Goal: Task Accomplishment & Management: Manage account settings

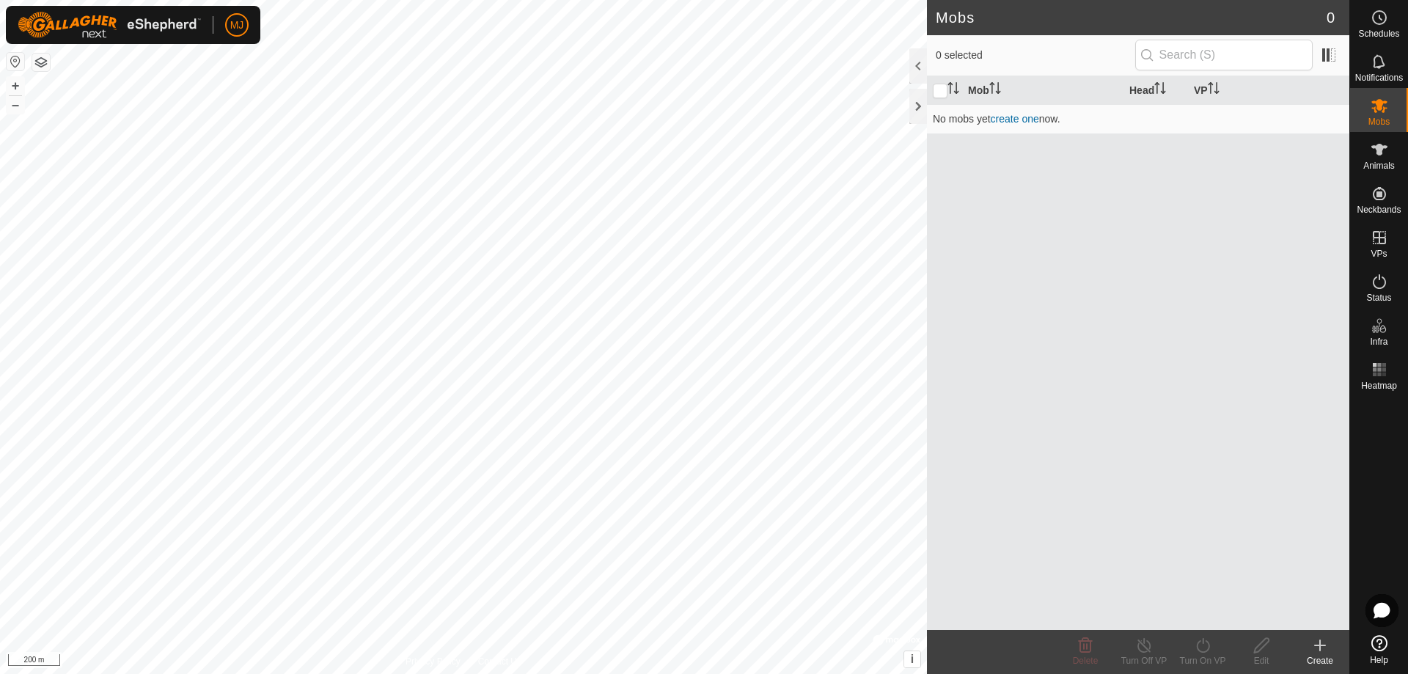
click at [1379, 644] on icon at bounding box center [1379, 643] width 16 height 16
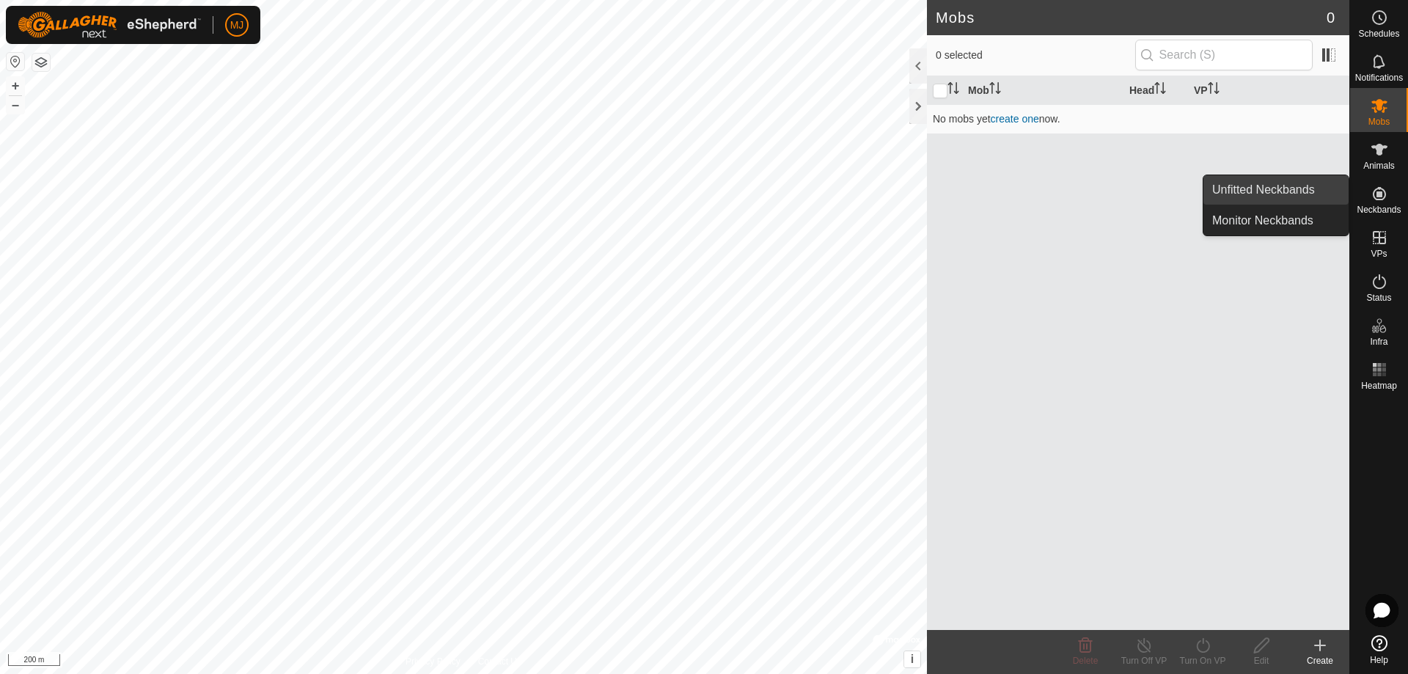
click at [1276, 188] on link "Unfitted Neckbands" at bounding box center [1275, 189] width 145 height 29
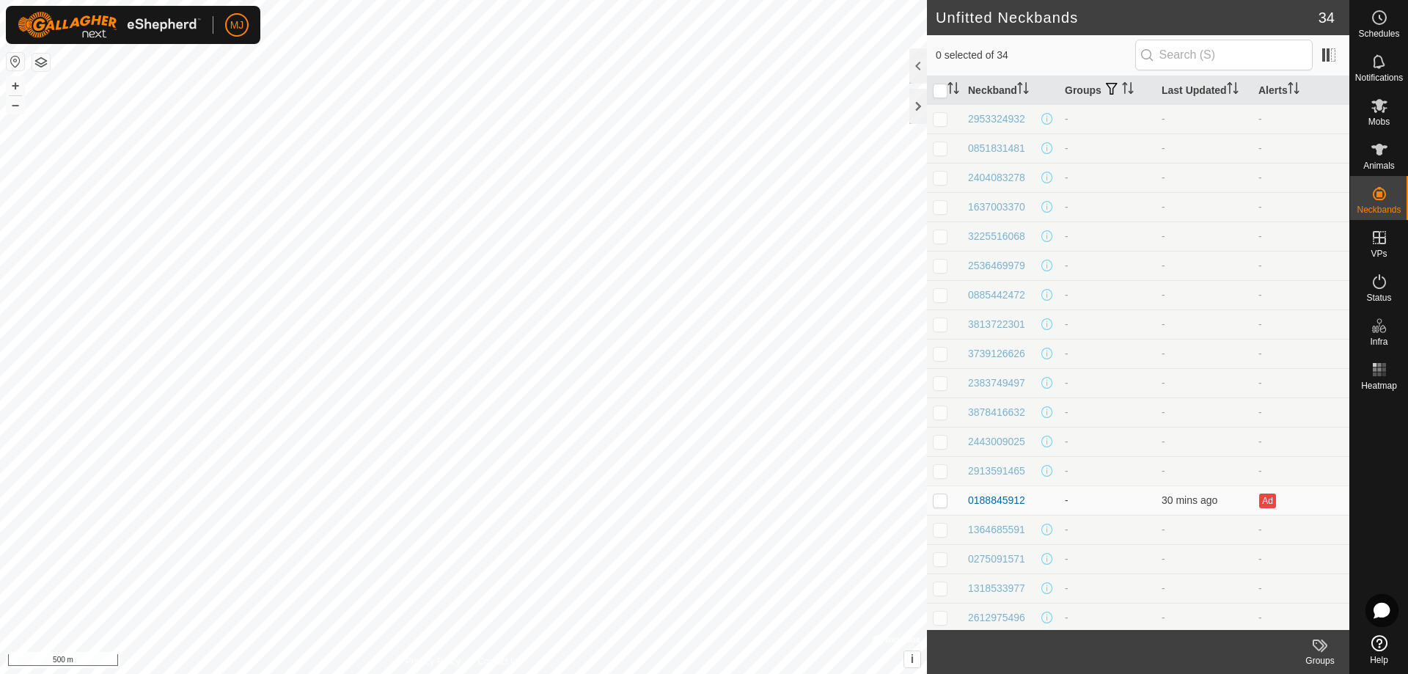
click at [1381, 638] on icon at bounding box center [1379, 643] width 16 height 16
click at [1384, 116] on es-mob-svg-icon at bounding box center [1379, 105] width 26 height 23
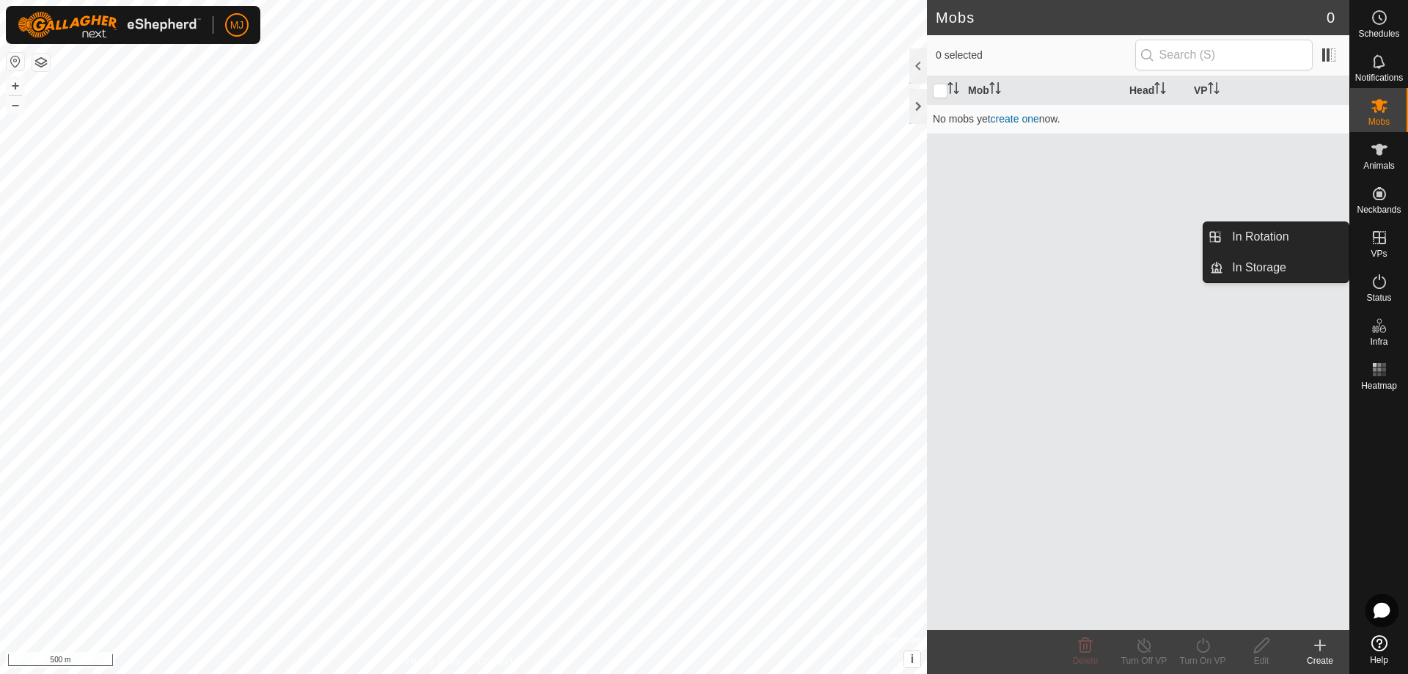
click at [1377, 242] on icon at bounding box center [1379, 238] width 18 height 18
click at [1287, 240] on link "In Rotation" at bounding box center [1285, 236] width 125 height 29
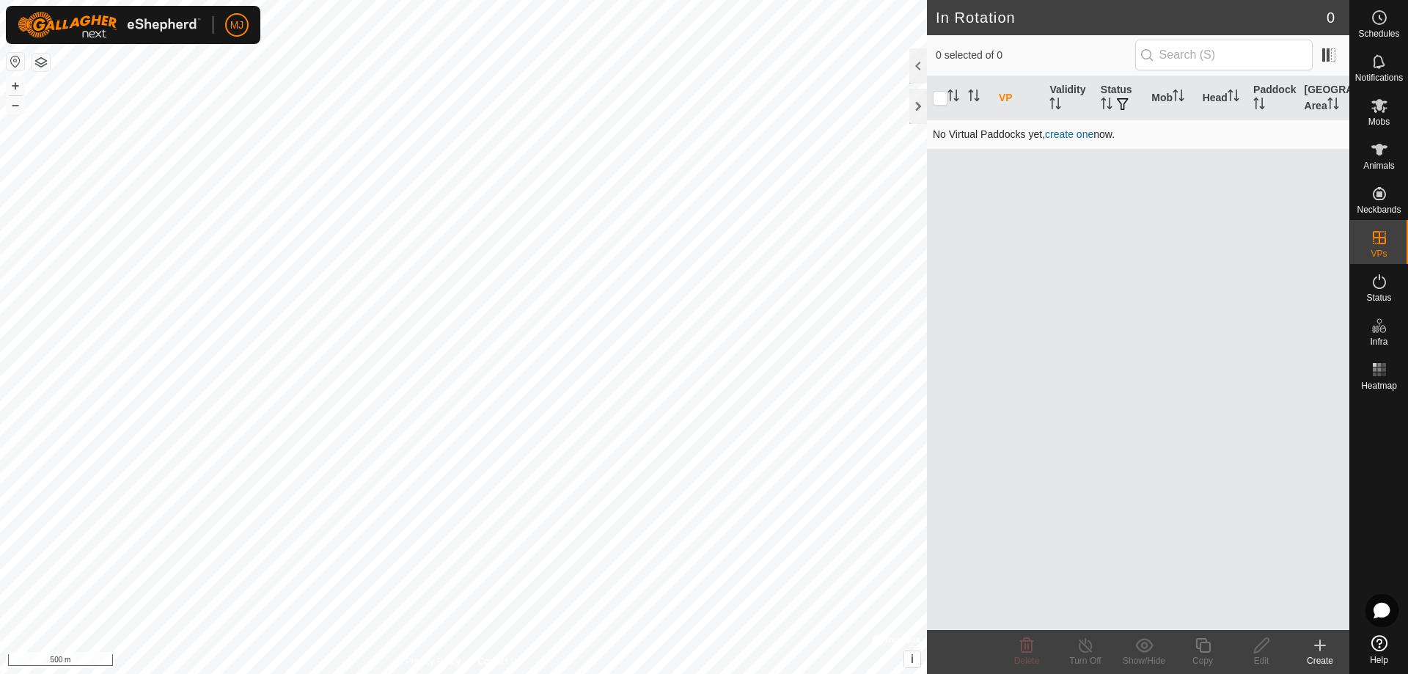
click at [1070, 135] on link "create one" at bounding box center [1069, 134] width 48 height 12
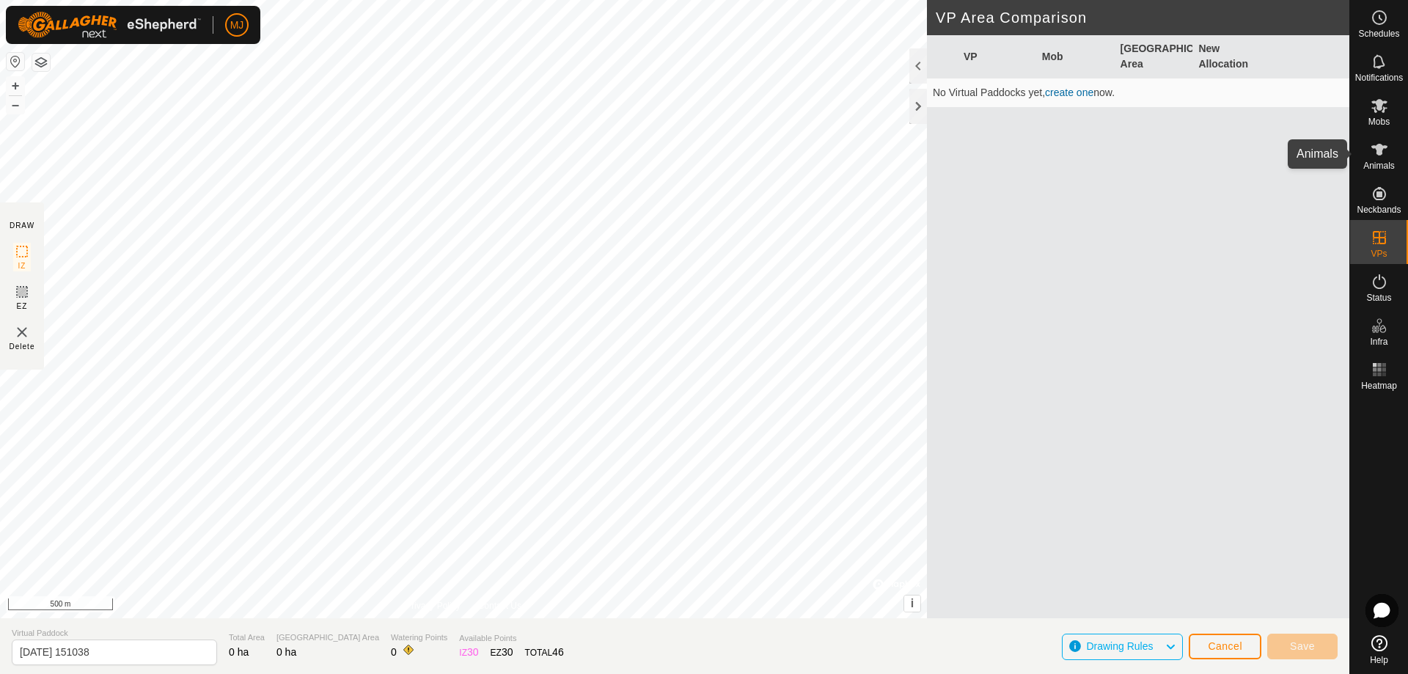
click at [1391, 154] on es-animals-svg-icon at bounding box center [1379, 149] width 26 height 23
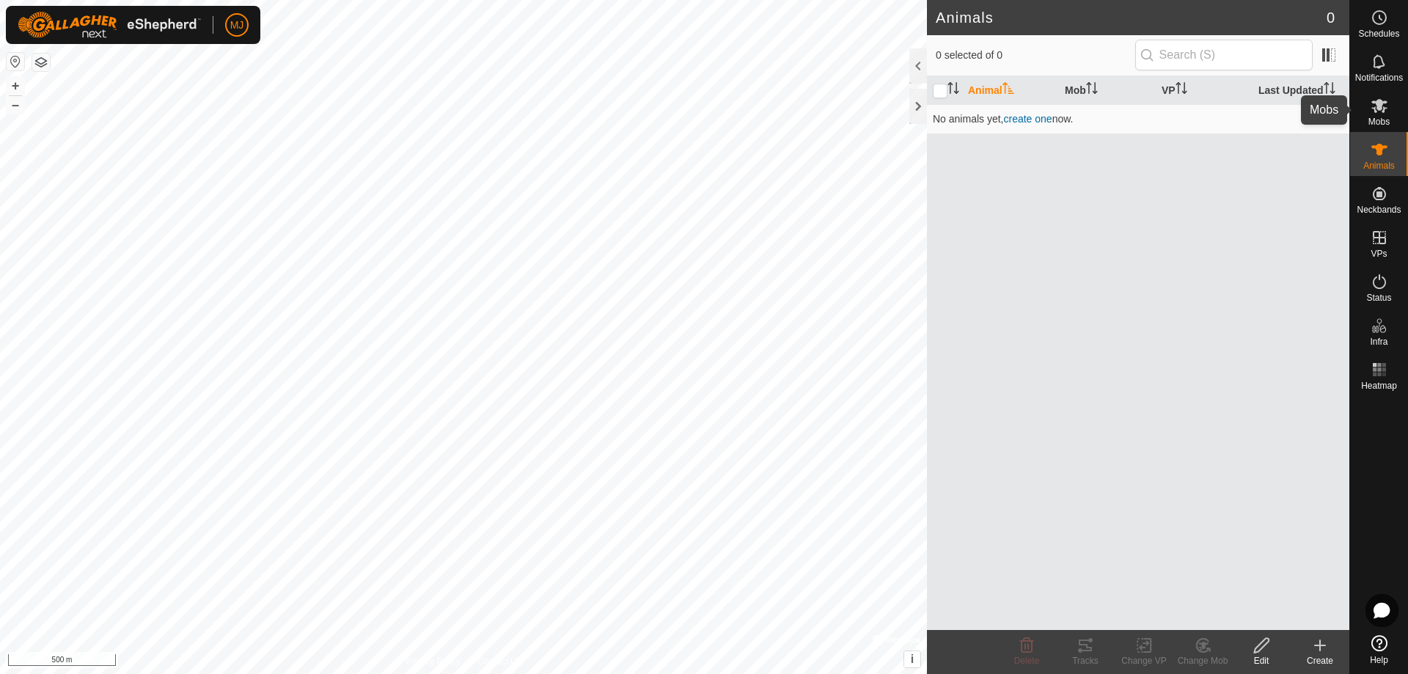
click at [1387, 106] on icon at bounding box center [1379, 106] width 18 height 18
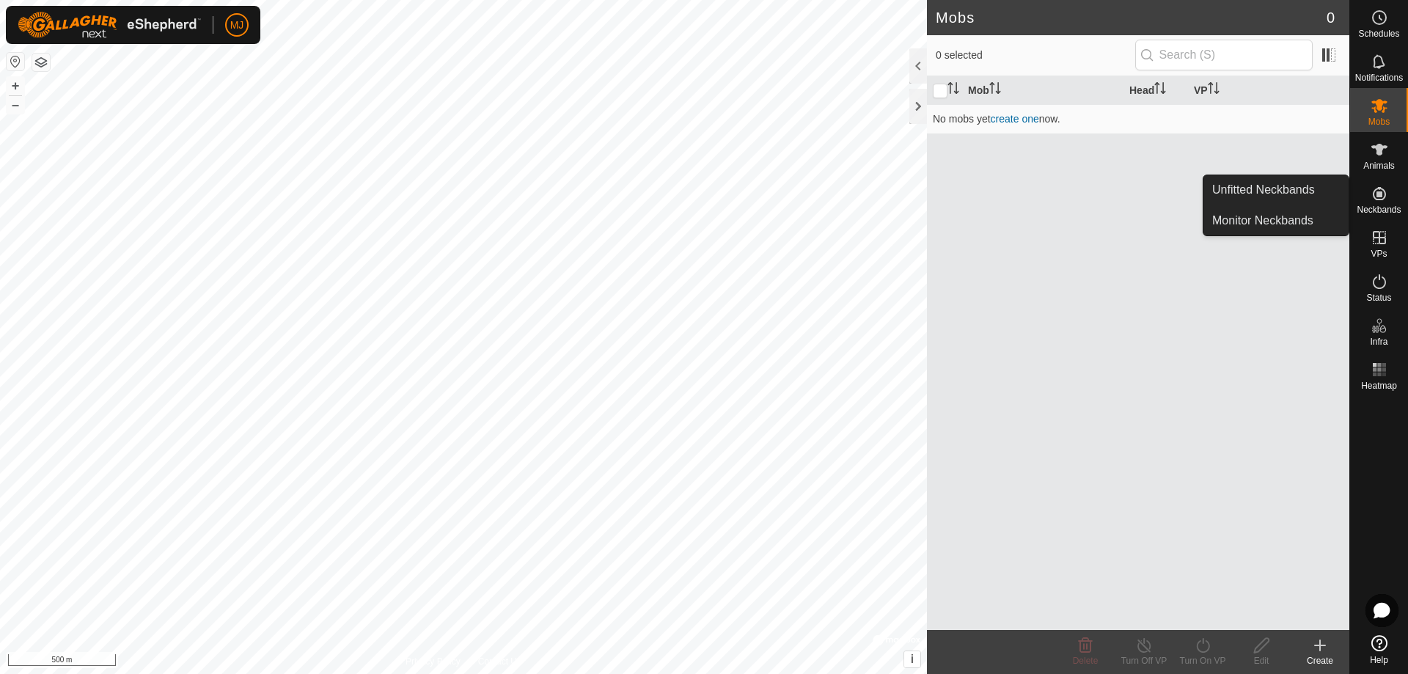
click at [1247, 279] on div "Mob Head VP No mobs yet create one now." at bounding box center [1138, 353] width 422 height 554
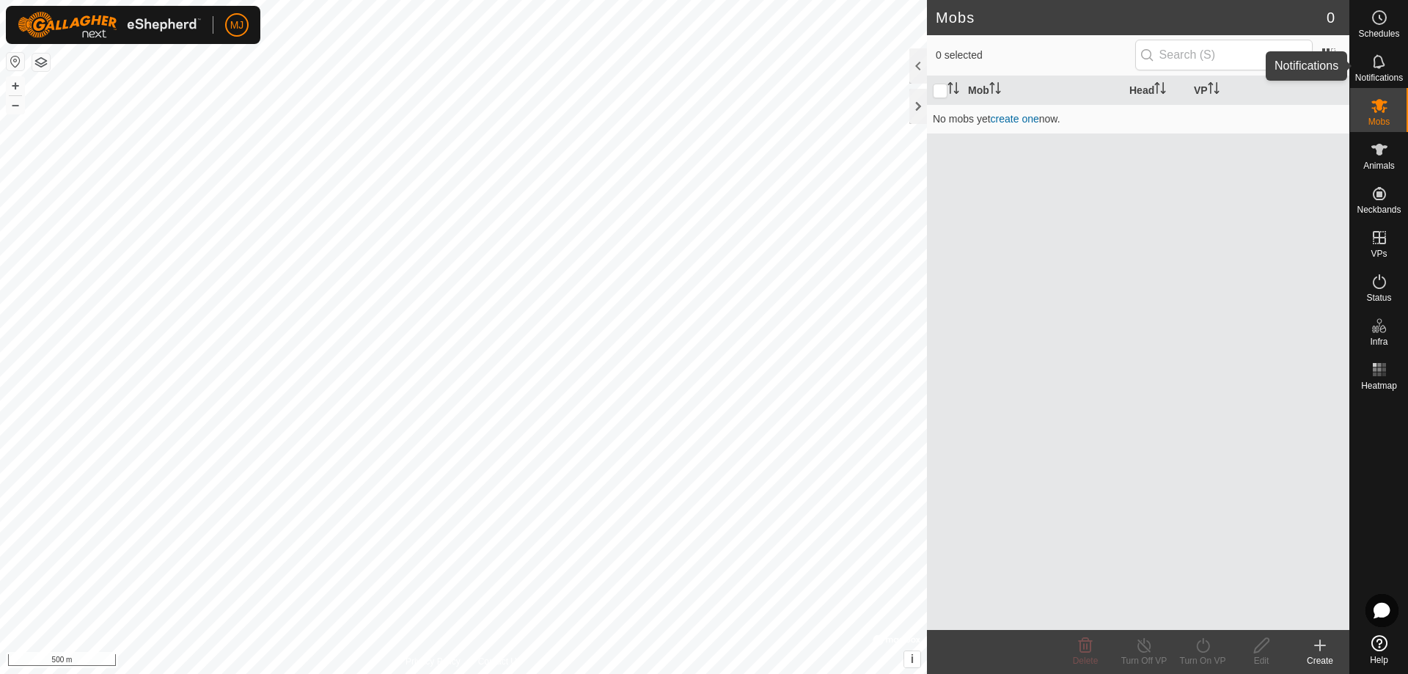
click at [1382, 66] on icon at bounding box center [1379, 61] width 12 height 14
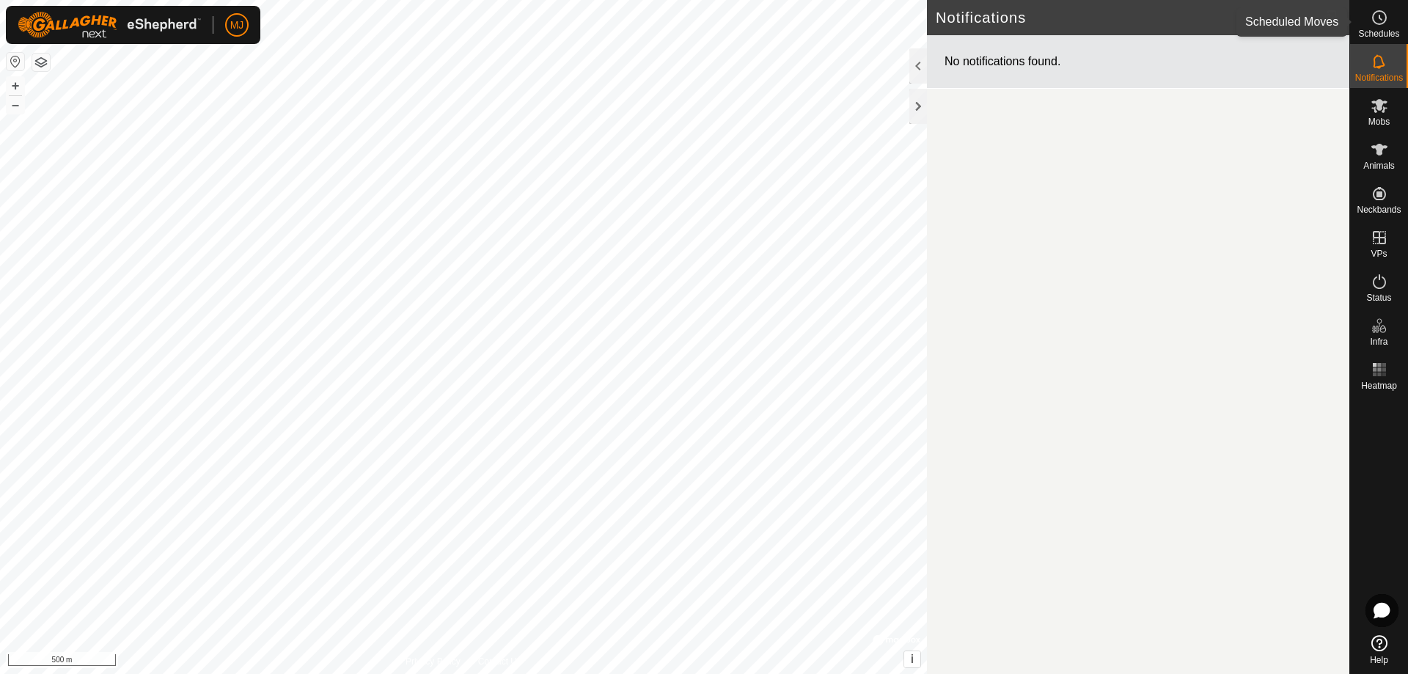
click at [1382, 35] on span "Schedules" at bounding box center [1378, 33] width 41 height 9
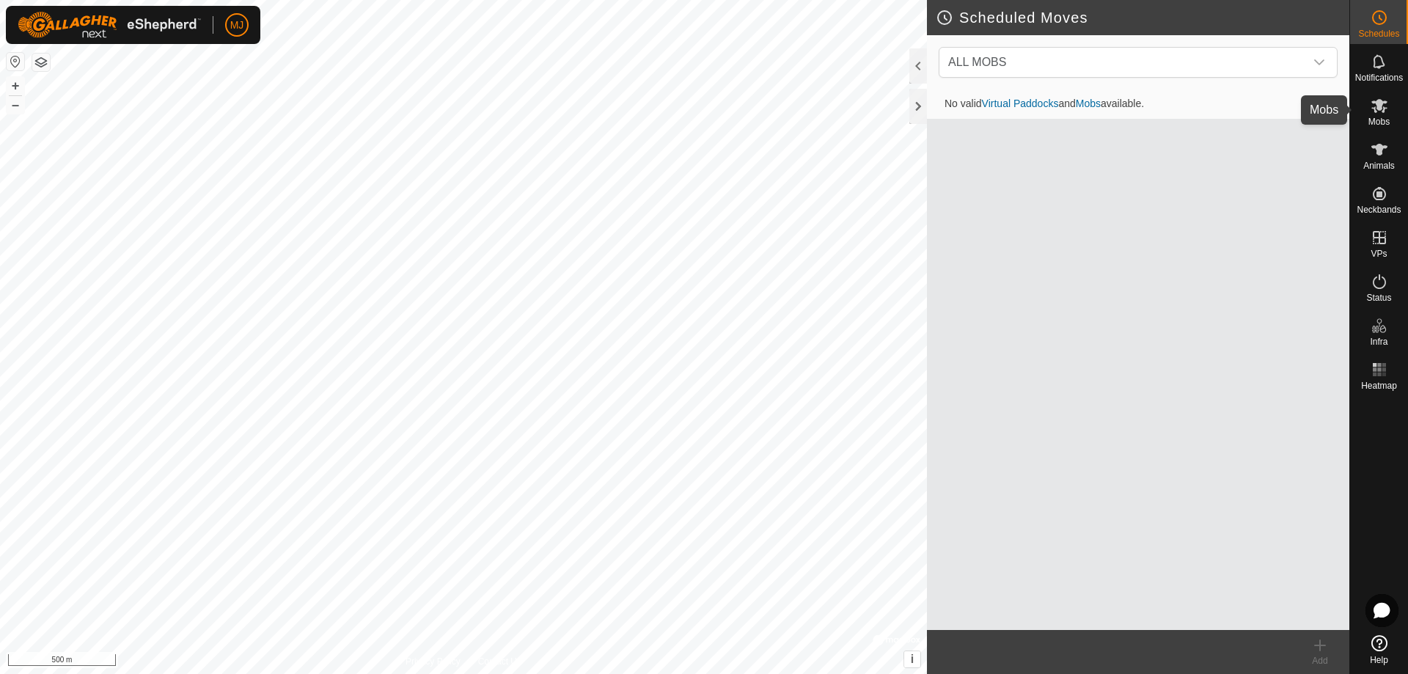
click at [1381, 109] on icon at bounding box center [1379, 106] width 16 height 14
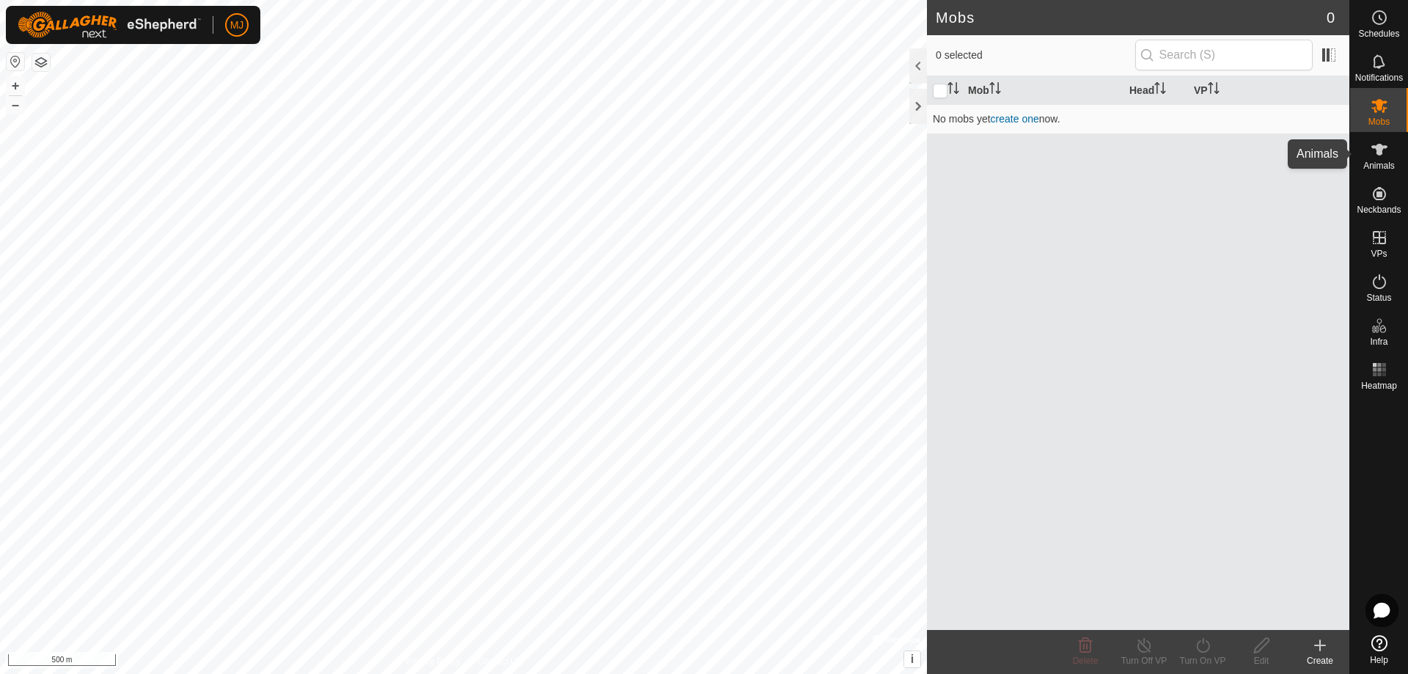
click at [1375, 164] on span "Animals" at bounding box center [1379, 165] width 32 height 9
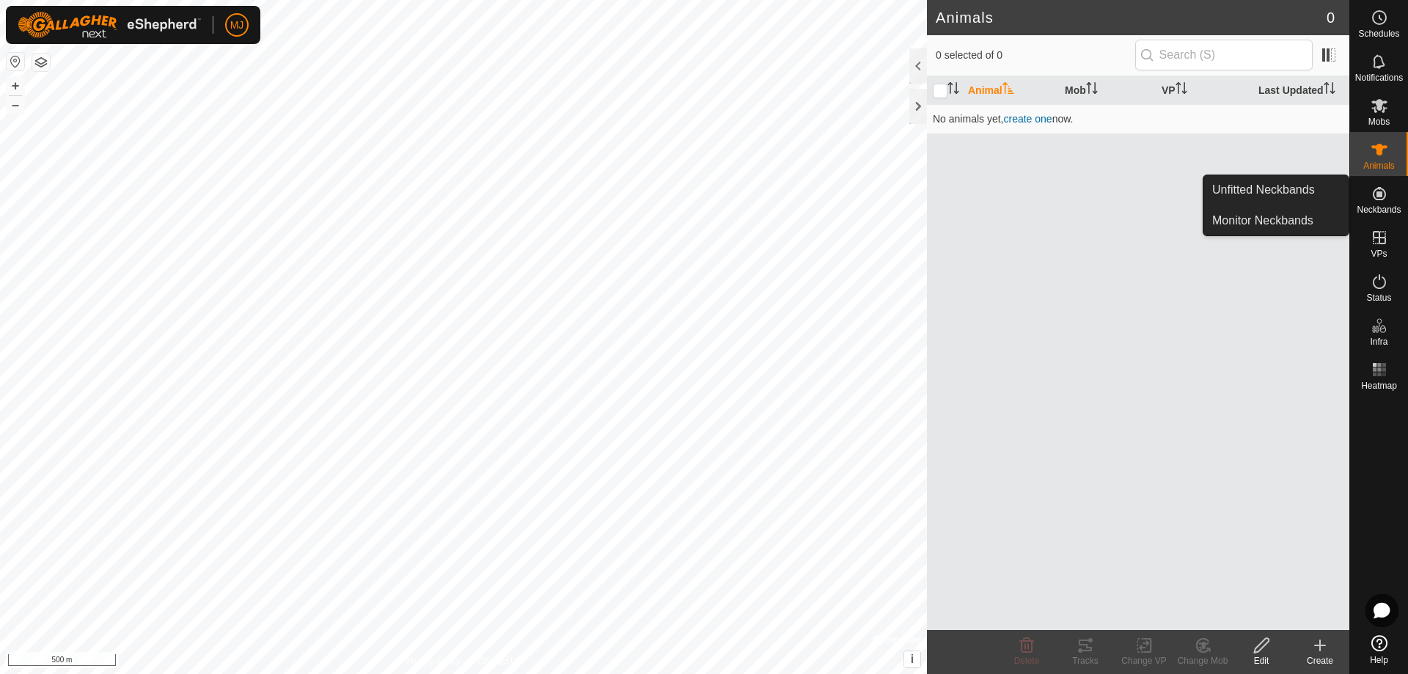
click at [1376, 199] on icon at bounding box center [1379, 193] width 13 height 13
click at [1305, 193] on link "Unfitted Neckbands" at bounding box center [1275, 189] width 145 height 29
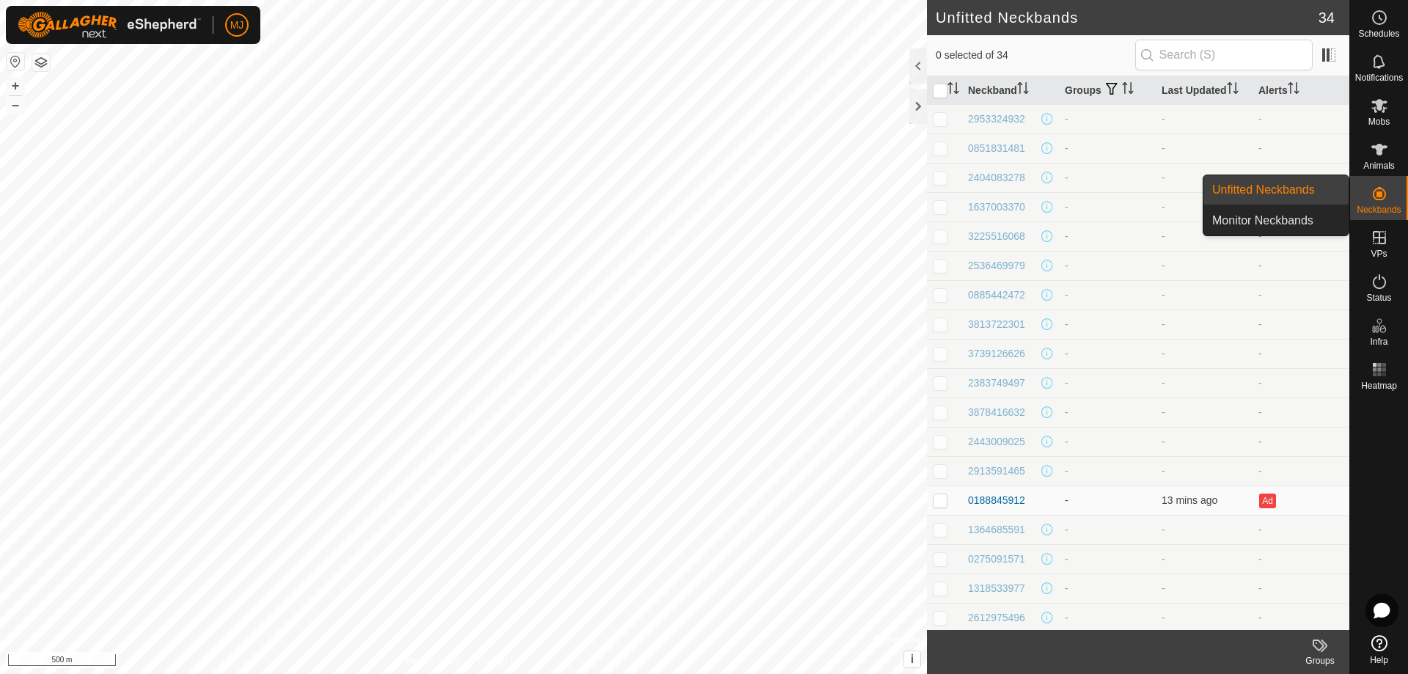
click at [1381, 201] on icon at bounding box center [1379, 194] width 18 height 18
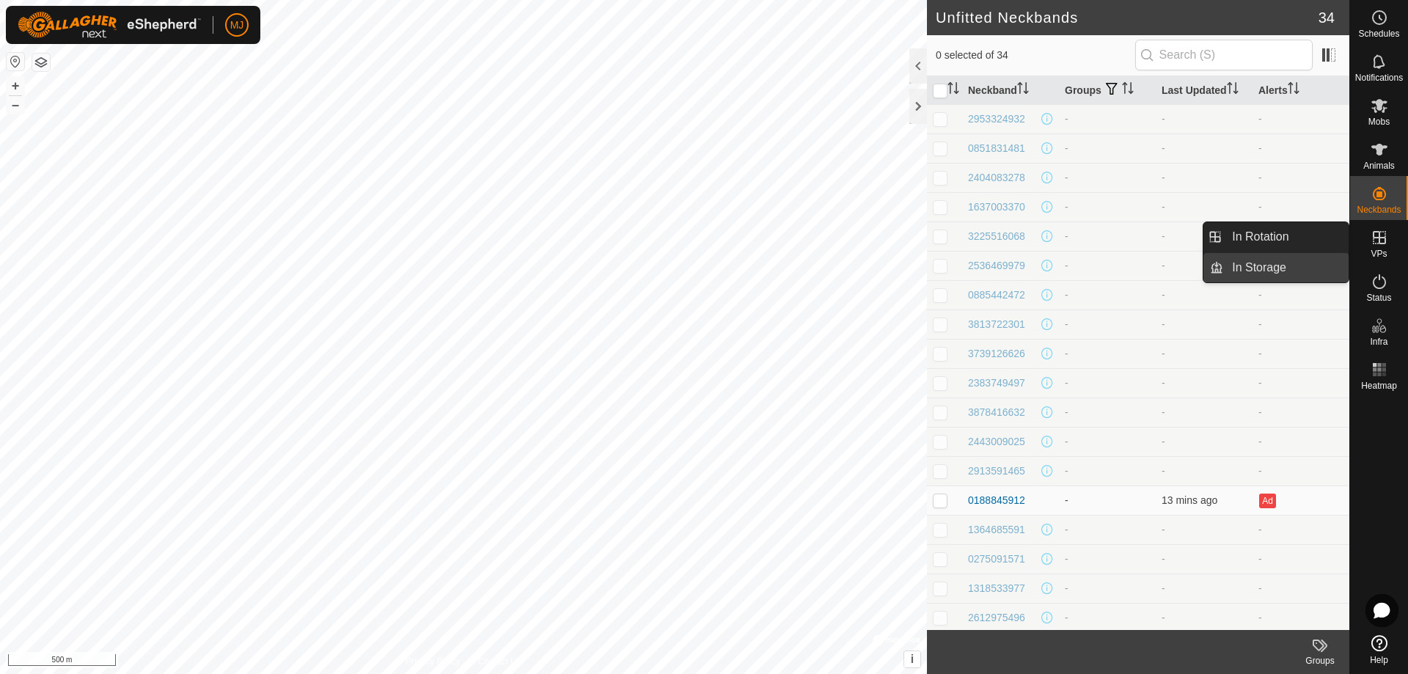
click at [1312, 260] on link "In Storage" at bounding box center [1285, 267] width 125 height 29
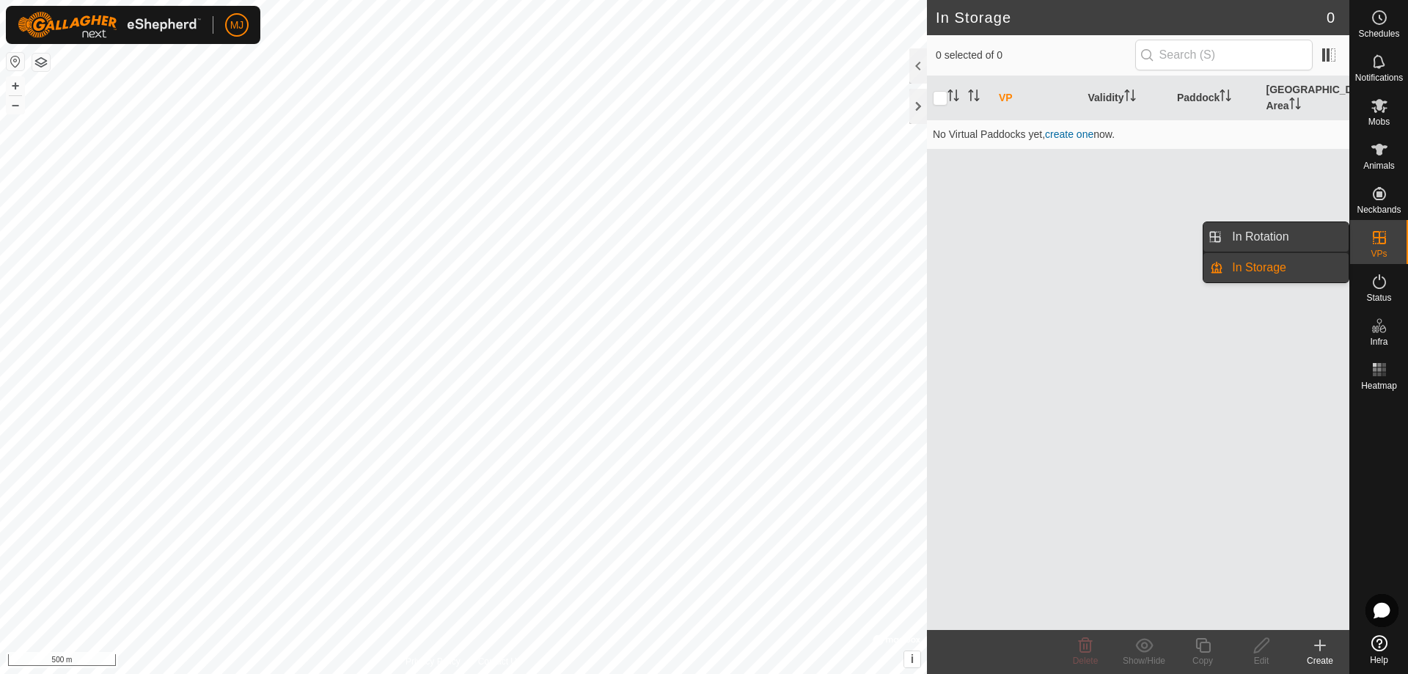
click at [1304, 236] on link "In Rotation" at bounding box center [1285, 236] width 125 height 29
click at [1311, 261] on link "In Storage" at bounding box center [1285, 267] width 125 height 29
click at [1308, 243] on link "In Rotation" at bounding box center [1285, 236] width 125 height 29
click at [1309, 262] on link "In Storage" at bounding box center [1285, 267] width 125 height 29
click at [1305, 242] on link "In Rotation" at bounding box center [1285, 236] width 125 height 29
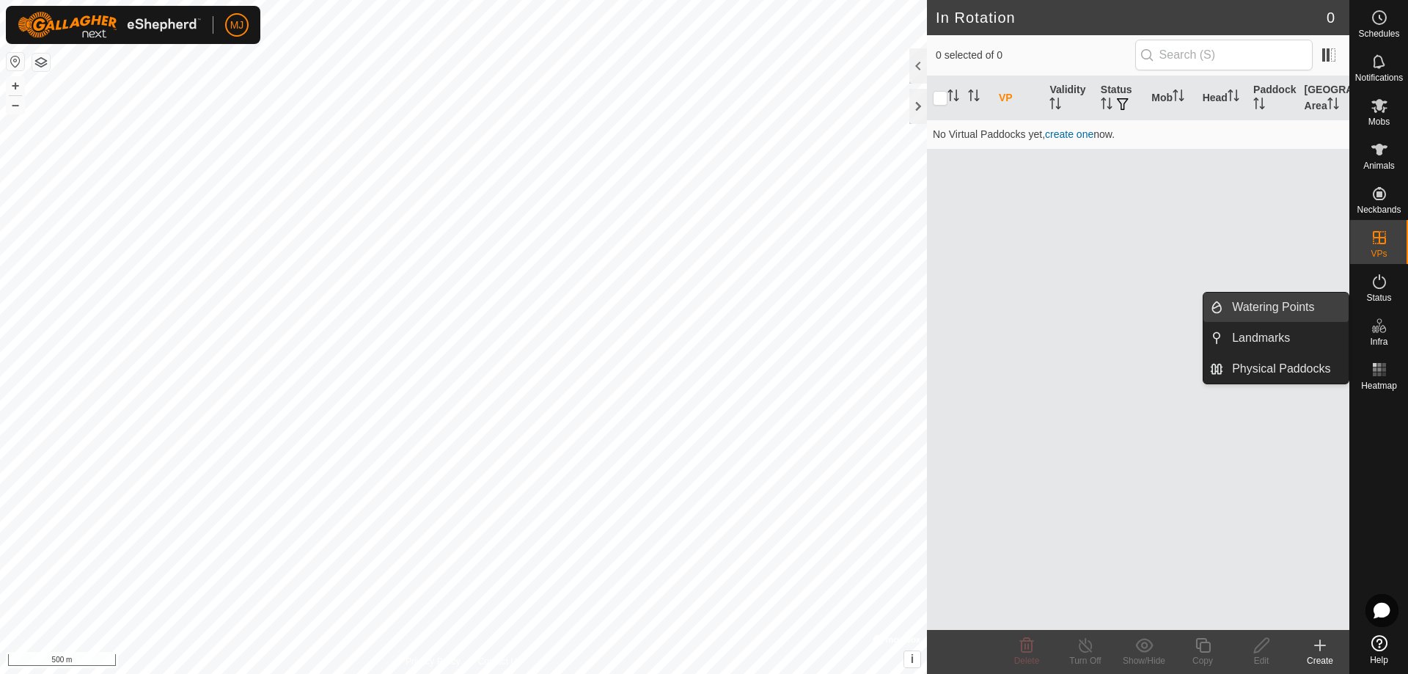
click at [1268, 306] on link "Watering Points" at bounding box center [1285, 307] width 125 height 29
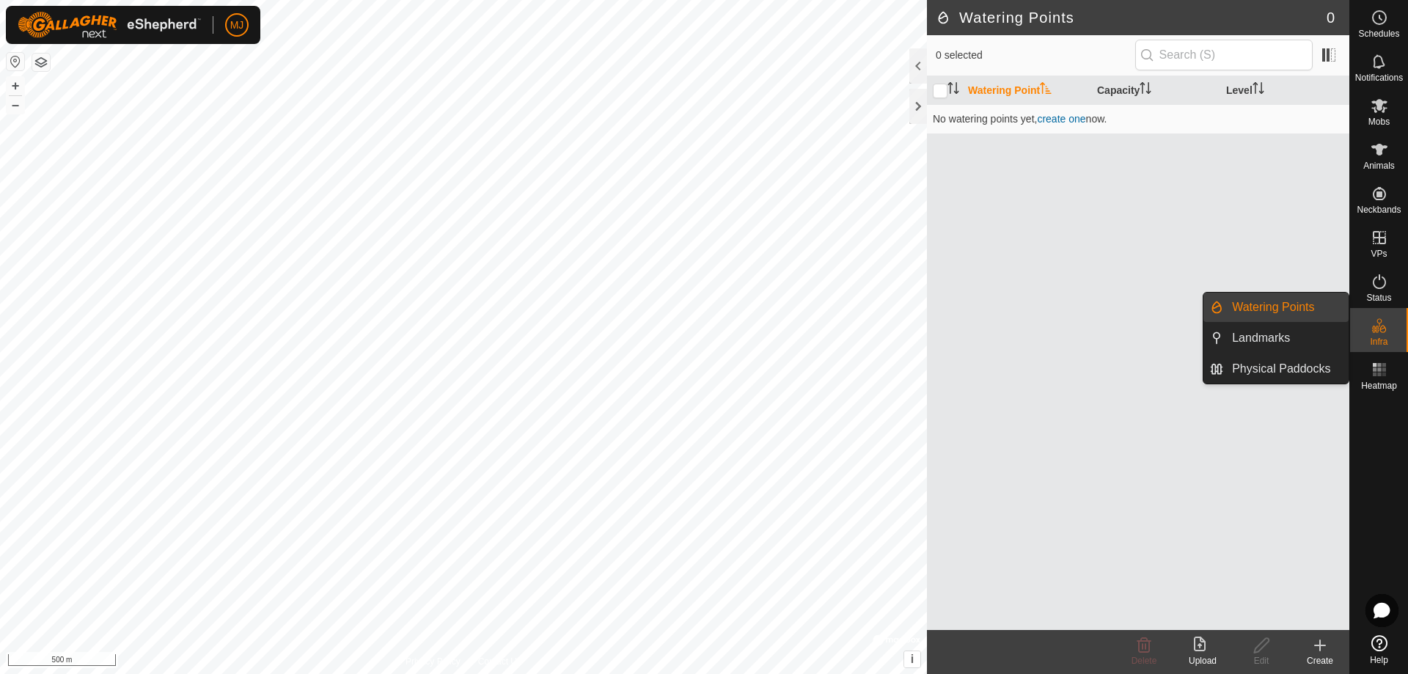
click at [1308, 363] on link "Physical Paddocks" at bounding box center [1285, 368] width 125 height 29
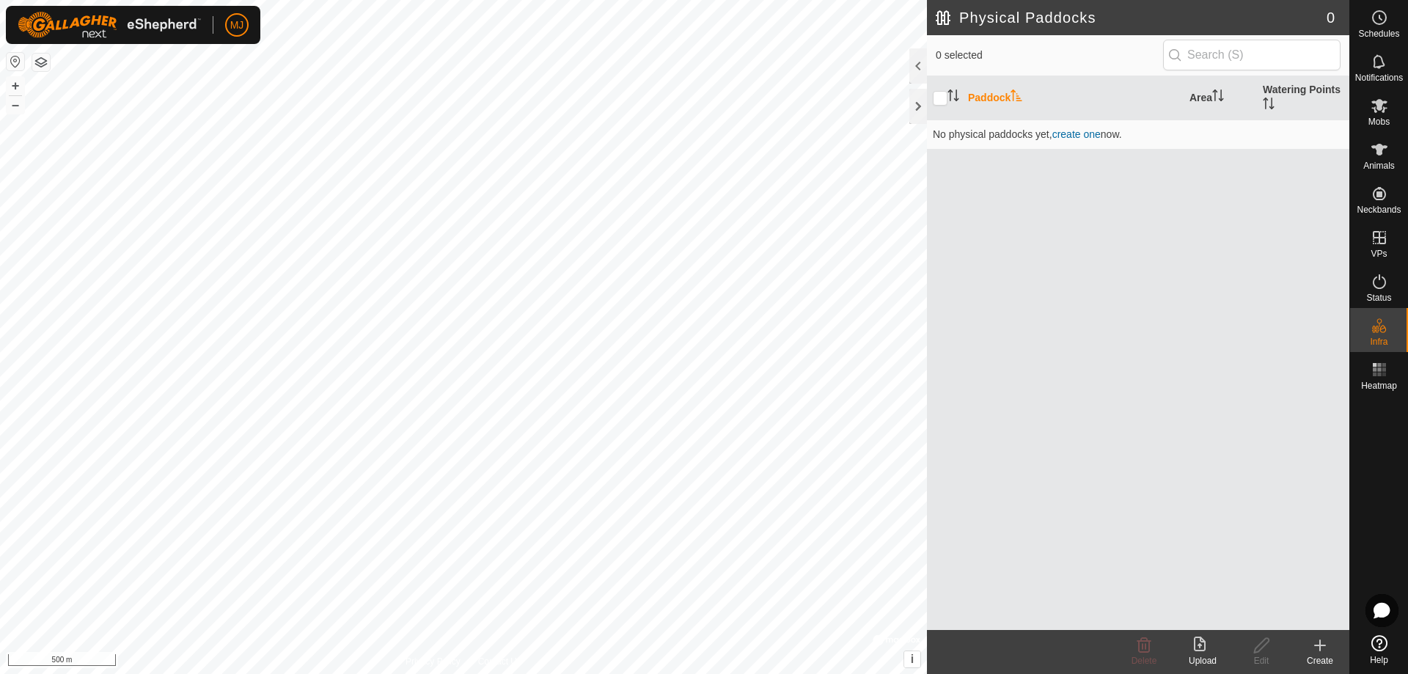
click at [1200, 650] on icon at bounding box center [1200, 643] width 12 height 15
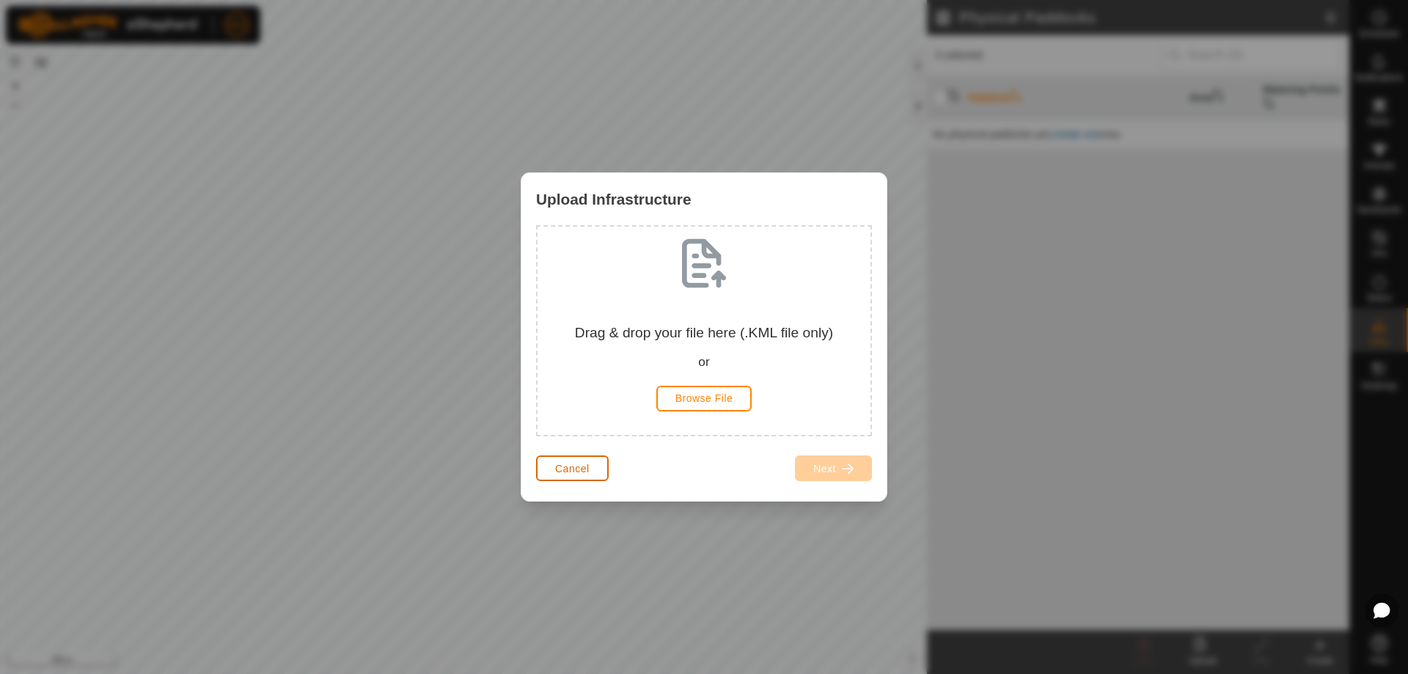
click at [576, 467] on span "Cancel" at bounding box center [572, 469] width 34 height 12
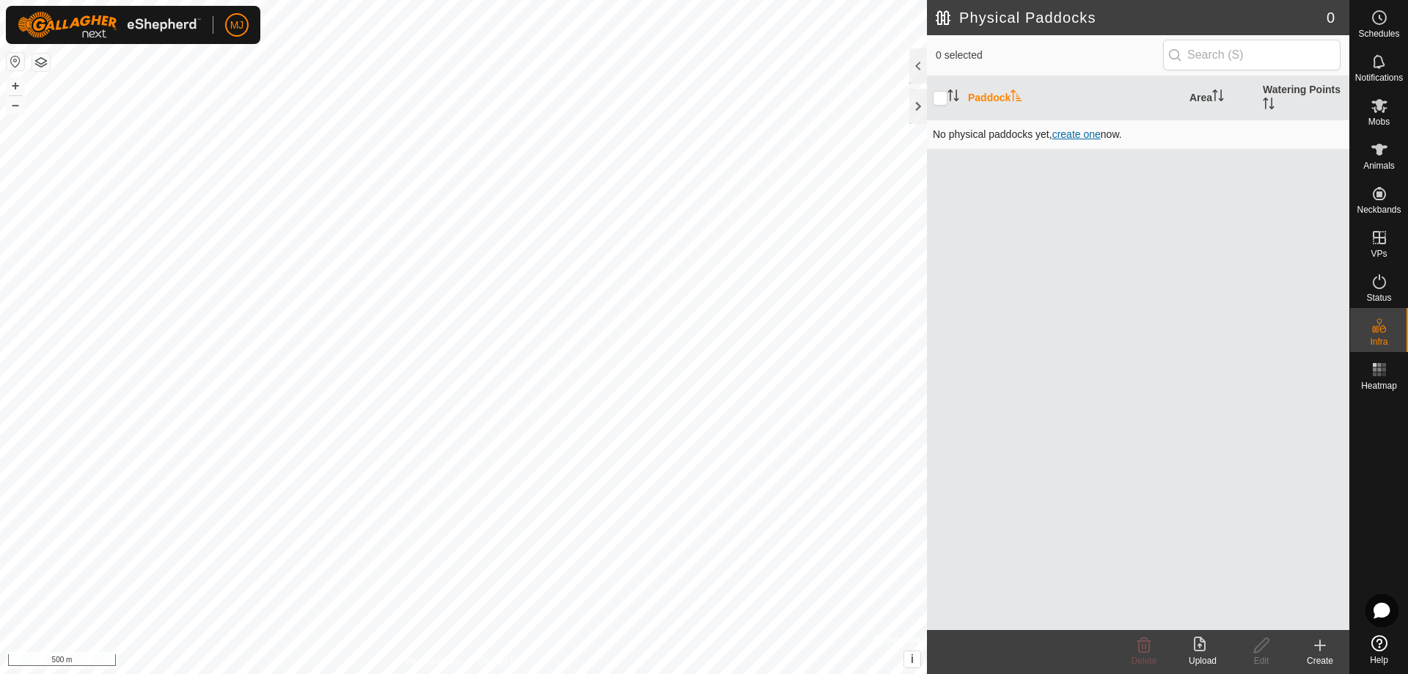
click at [1078, 135] on span "create one" at bounding box center [1076, 134] width 48 height 12
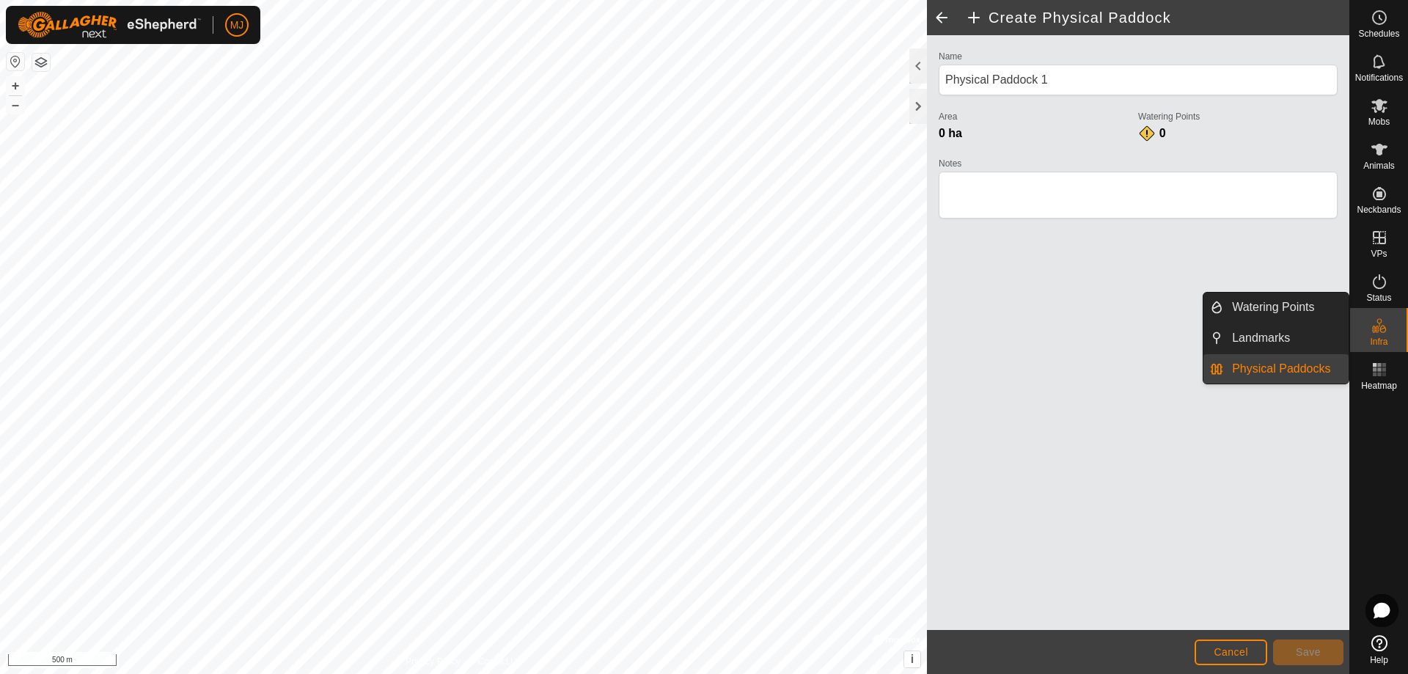
click at [1381, 327] on icon at bounding box center [1379, 326] width 18 height 18
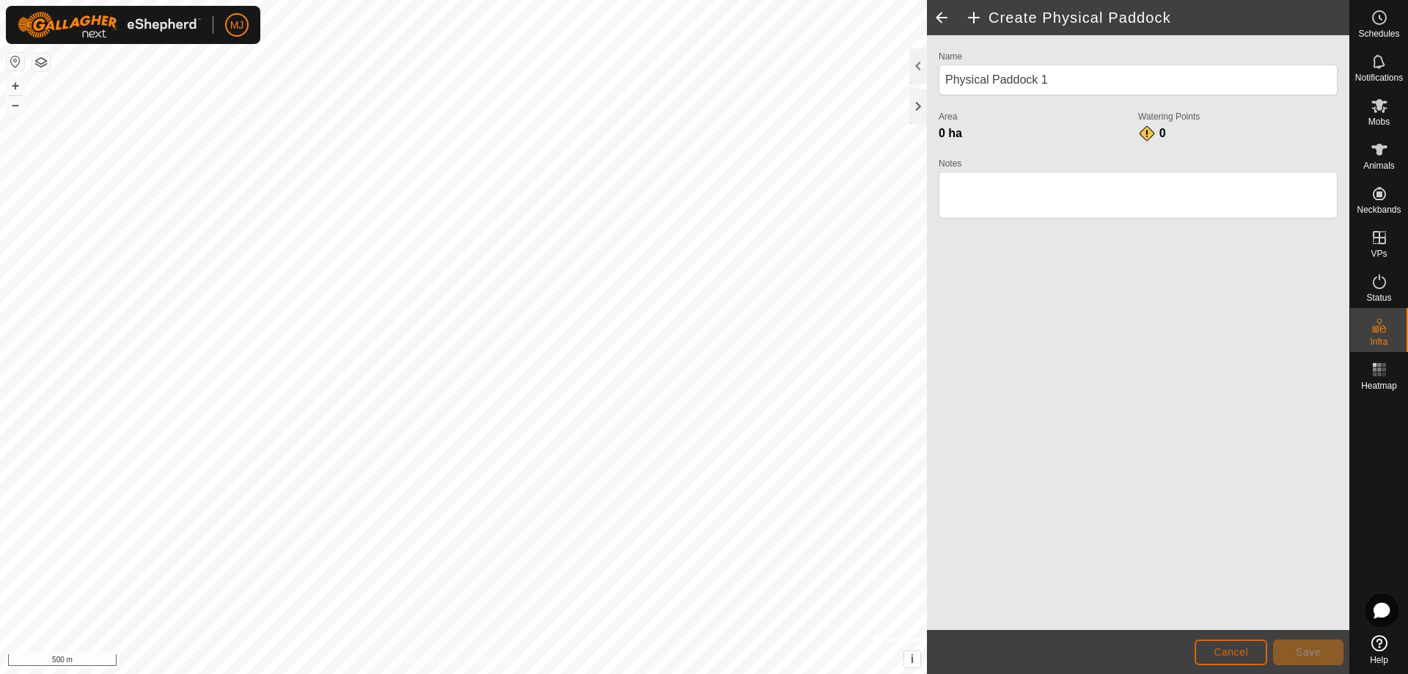
click at [1236, 649] on span "Cancel" at bounding box center [1230, 652] width 34 height 12
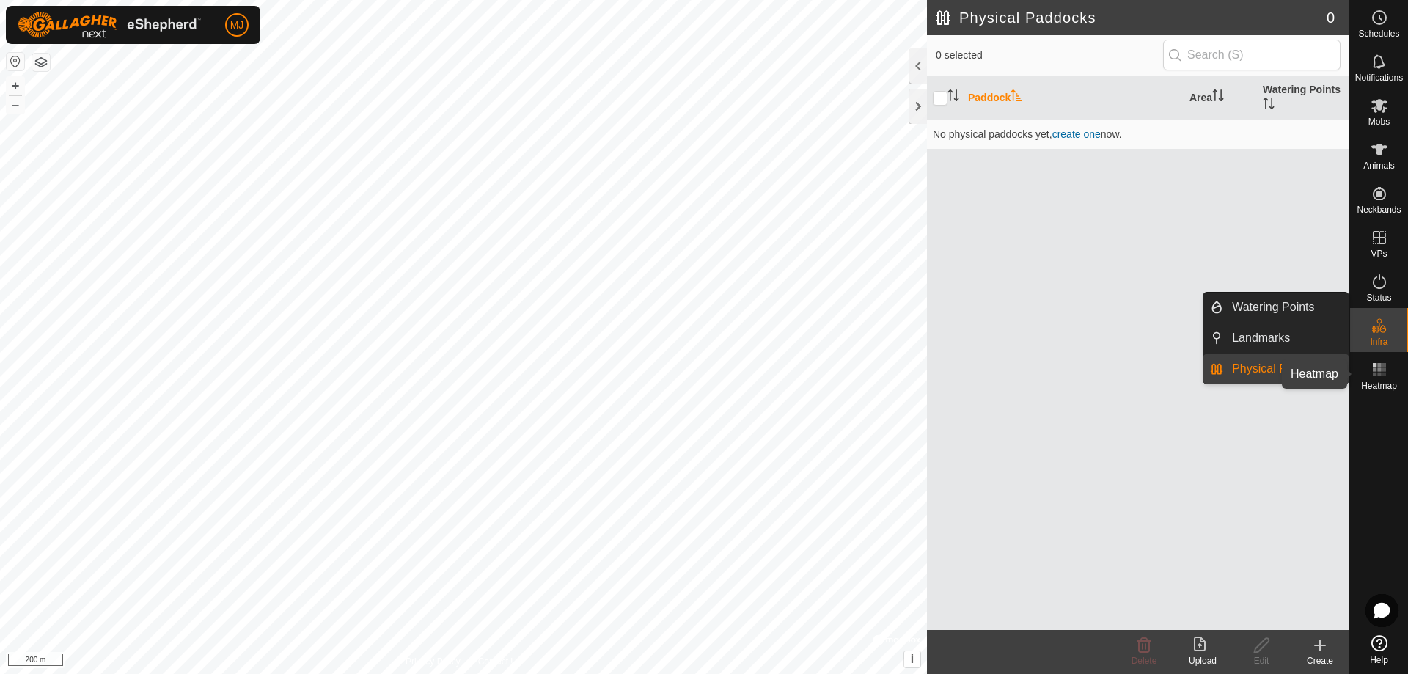
click at [1388, 372] on es-heatmap-svg-icon at bounding box center [1379, 369] width 26 height 23
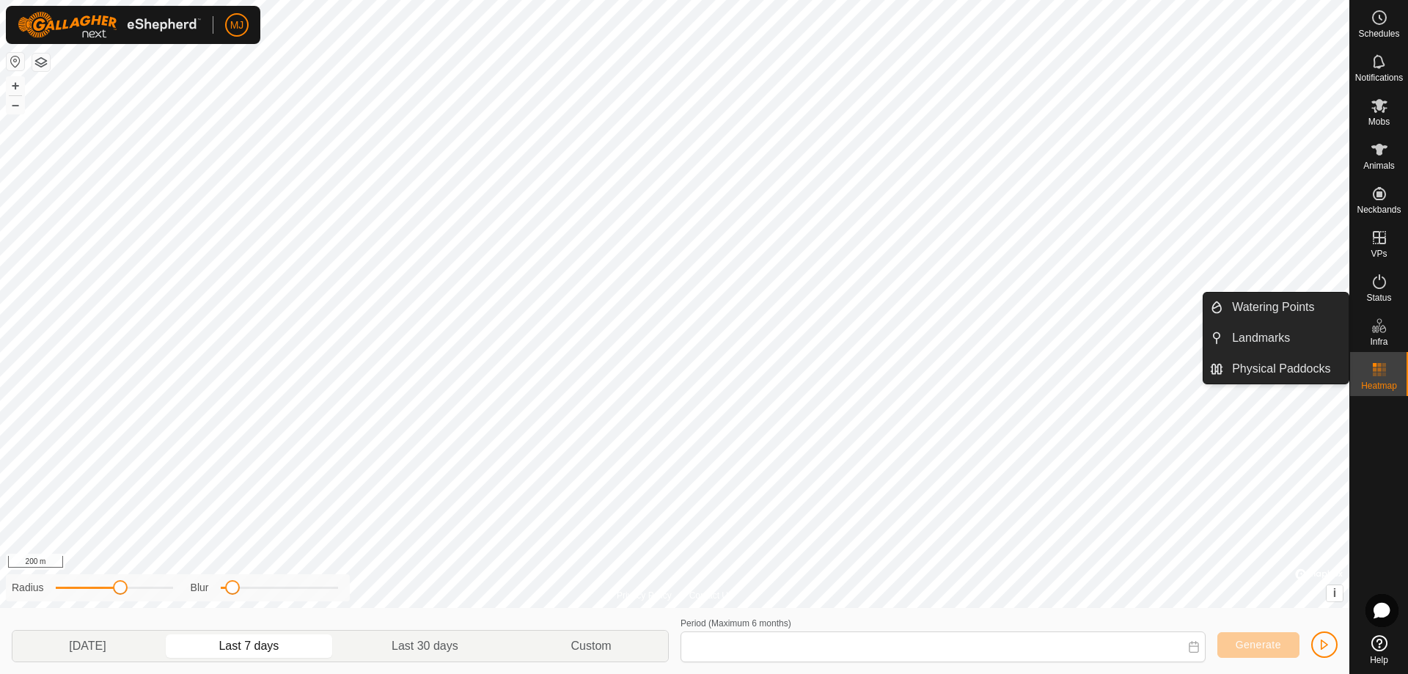
type input "[DATE] - [DATE]"
click at [1382, 339] on span "Infra" at bounding box center [1379, 341] width 18 height 9
click at [1279, 367] on link "Physical Paddocks" at bounding box center [1285, 368] width 125 height 29
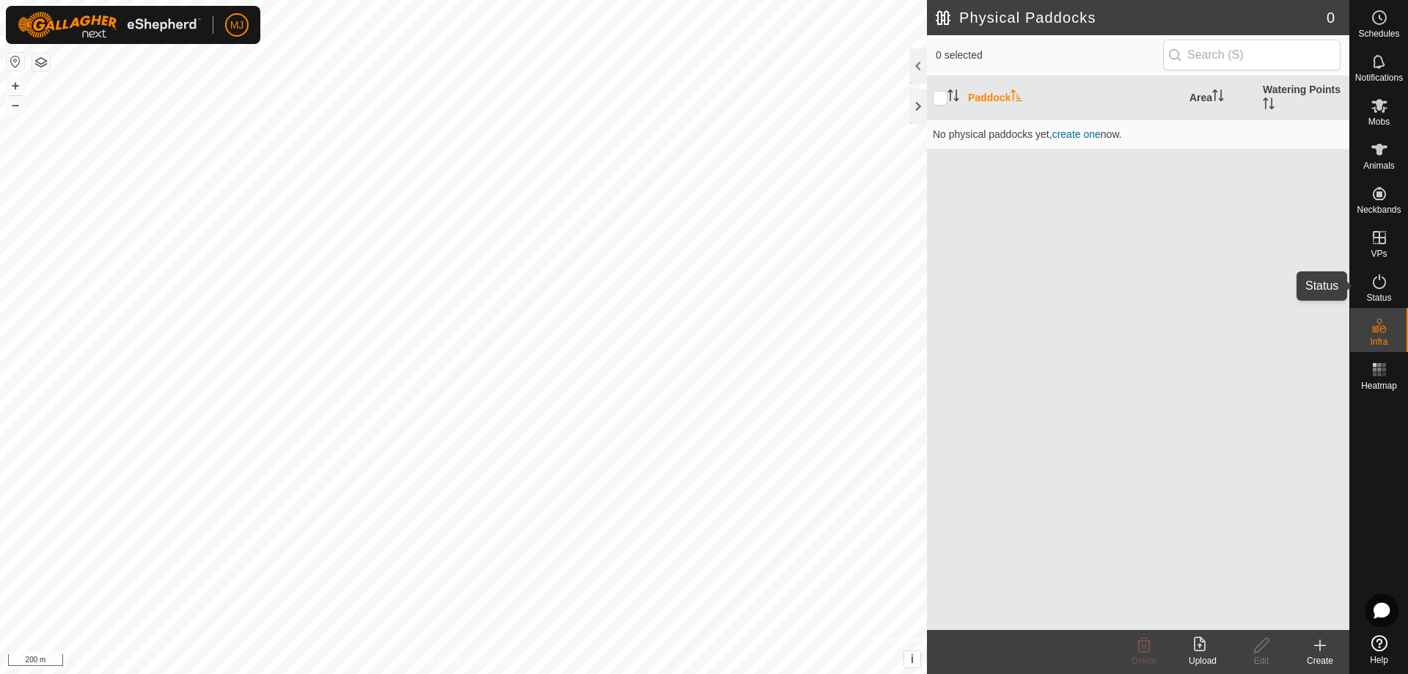
click at [1380, 279] on icon at bounding box center [1379, 282] width 18 height 18
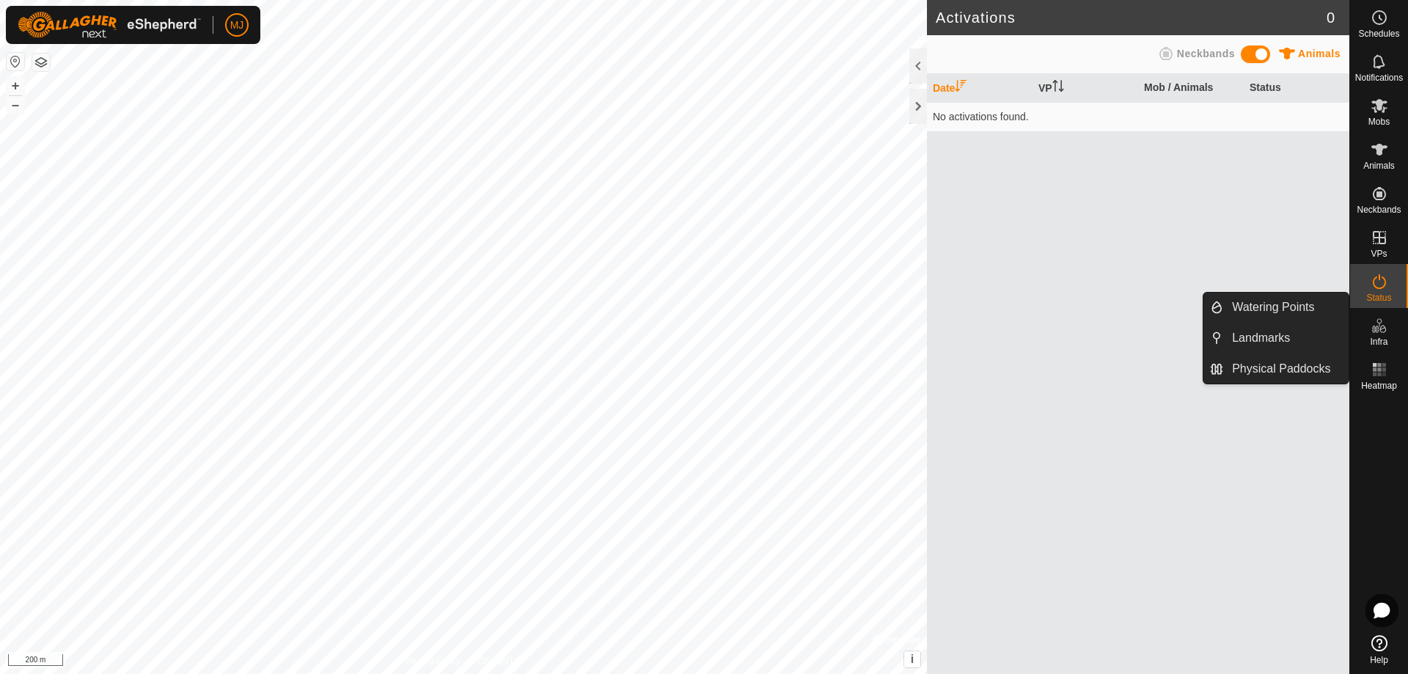
click at [1377, 320] on icon at bounding box center [1379, 326] width 18 height 18
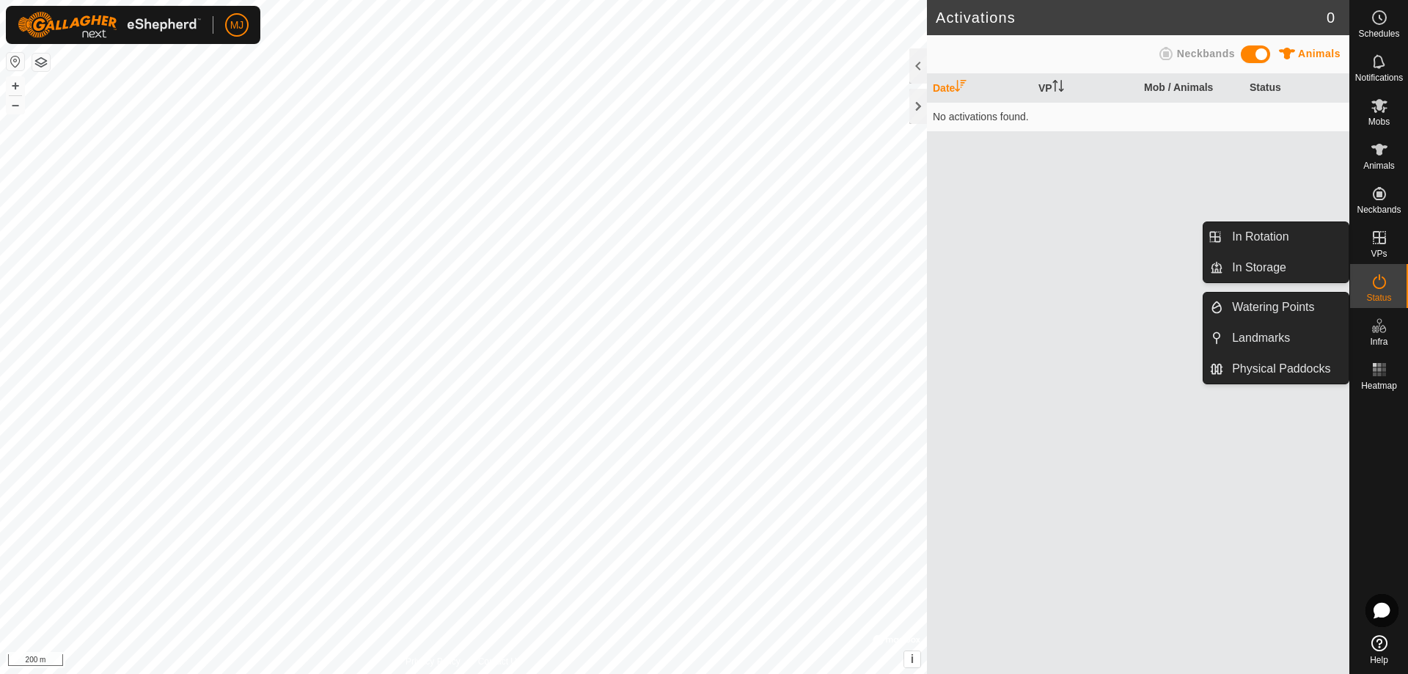
click at [1374, 339] on span "Infra" at bounding box center [1379, 341] width 18 height 9
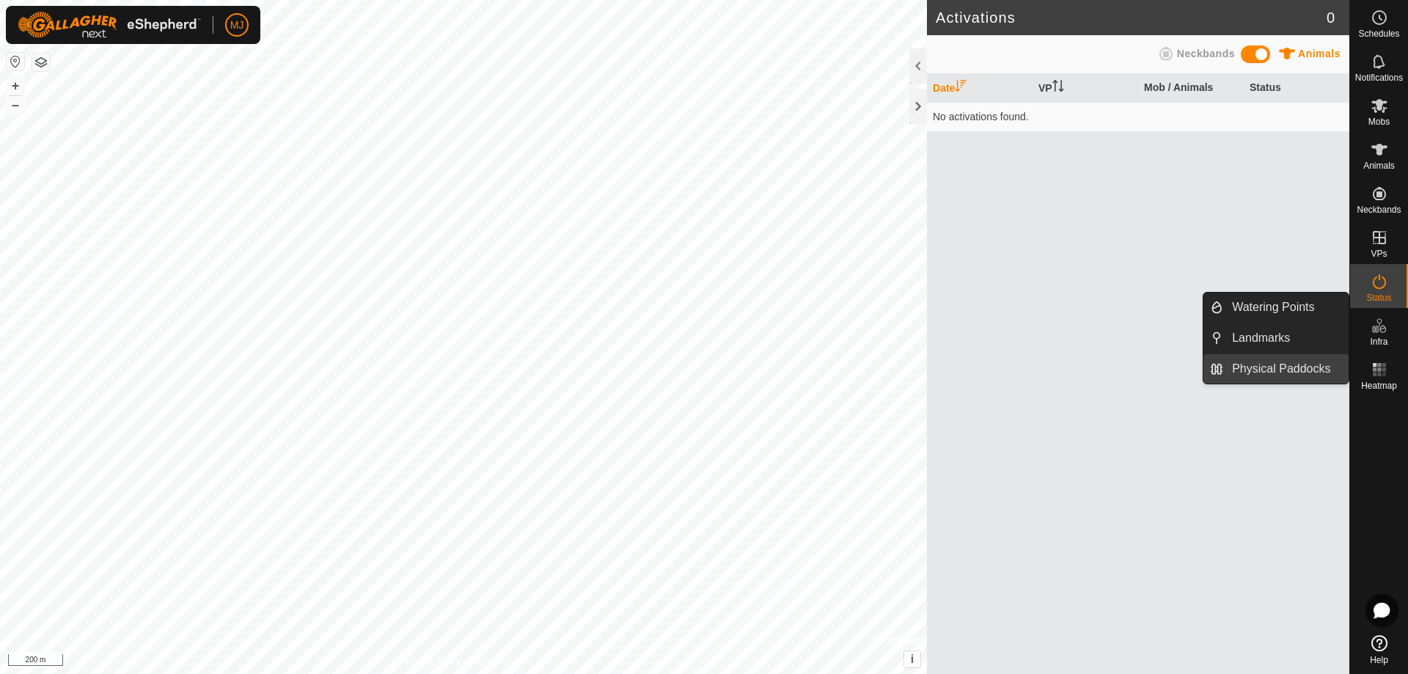
click at [1308, 372] on link "Physical Paddocks" at bounding box center [1285, 368] width 125 height 29
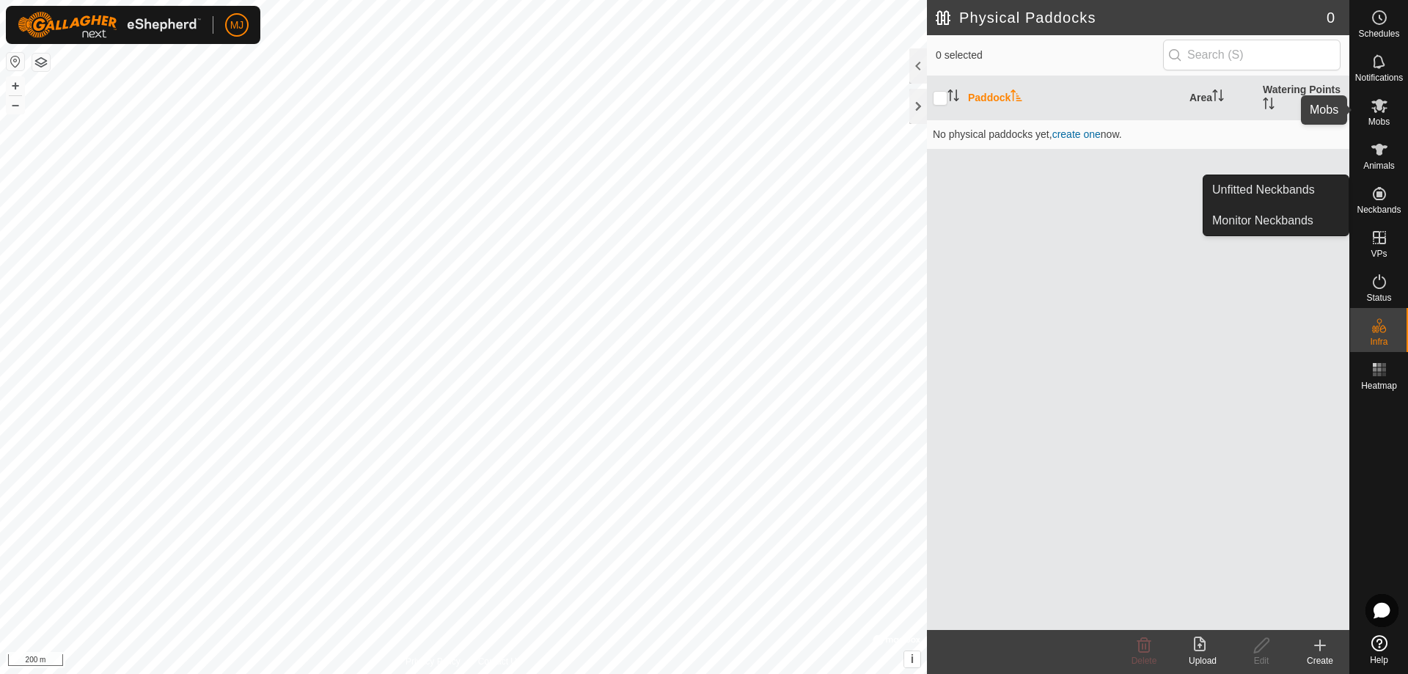
click at [1373, 120] on span "Mobs" at bounding box center [1378, 121] width 21 height 9
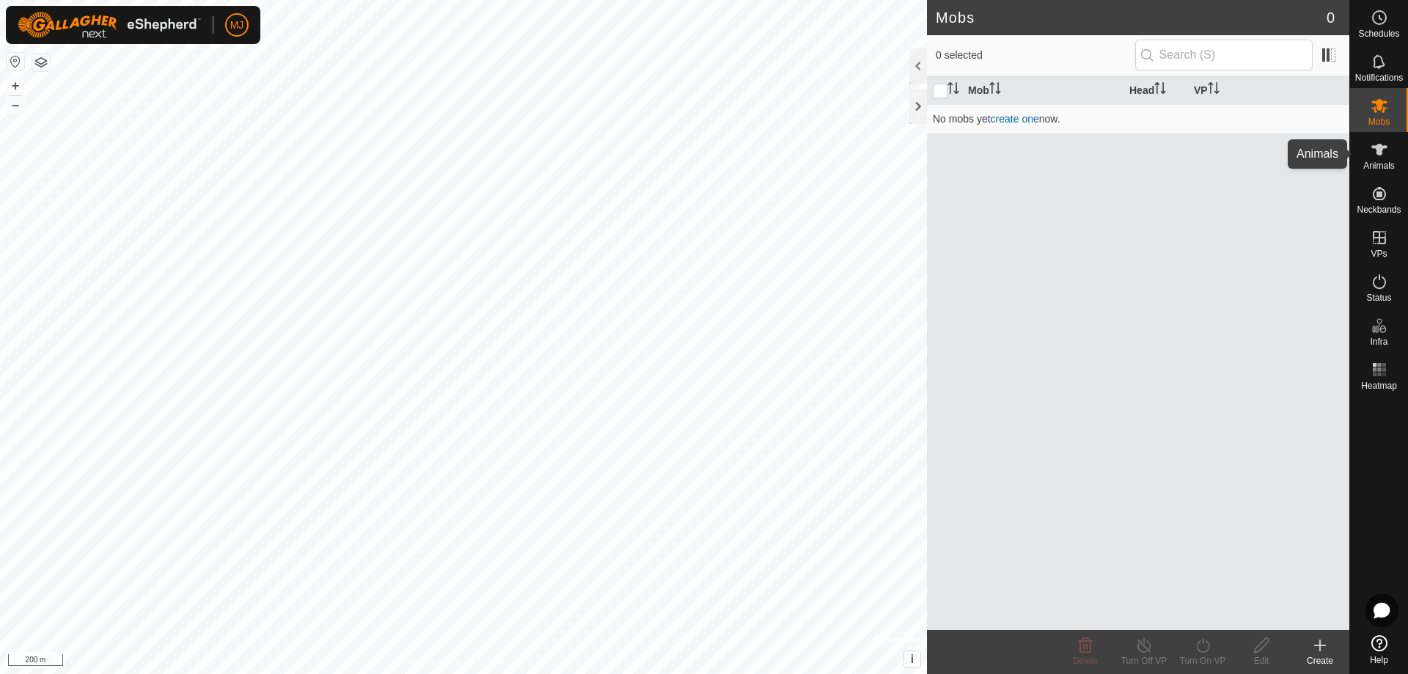
click at [1385, 159] on es-animals-svg-icon at bounding box center [1379, 149] width 26 height 23
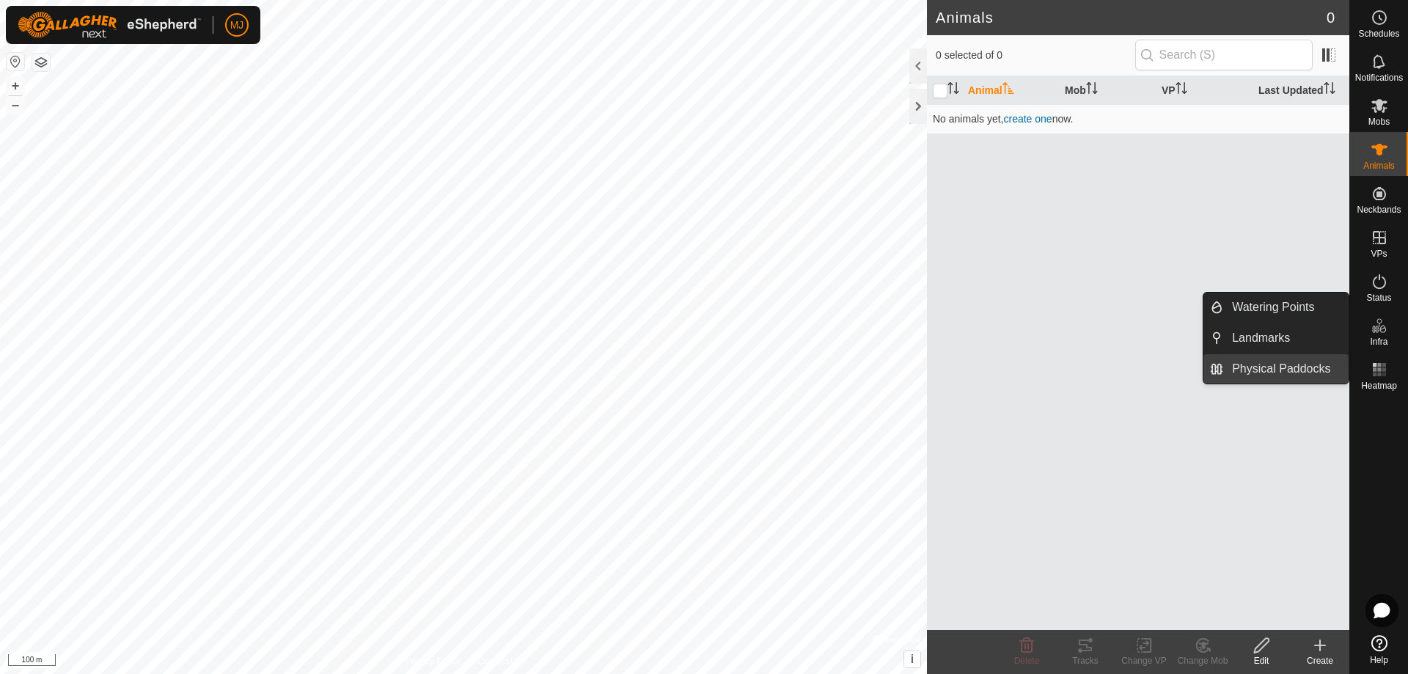
click at [1315, 365] on link "Physical Paddocks" at bounding box center [1285, 368] width 125 height 29
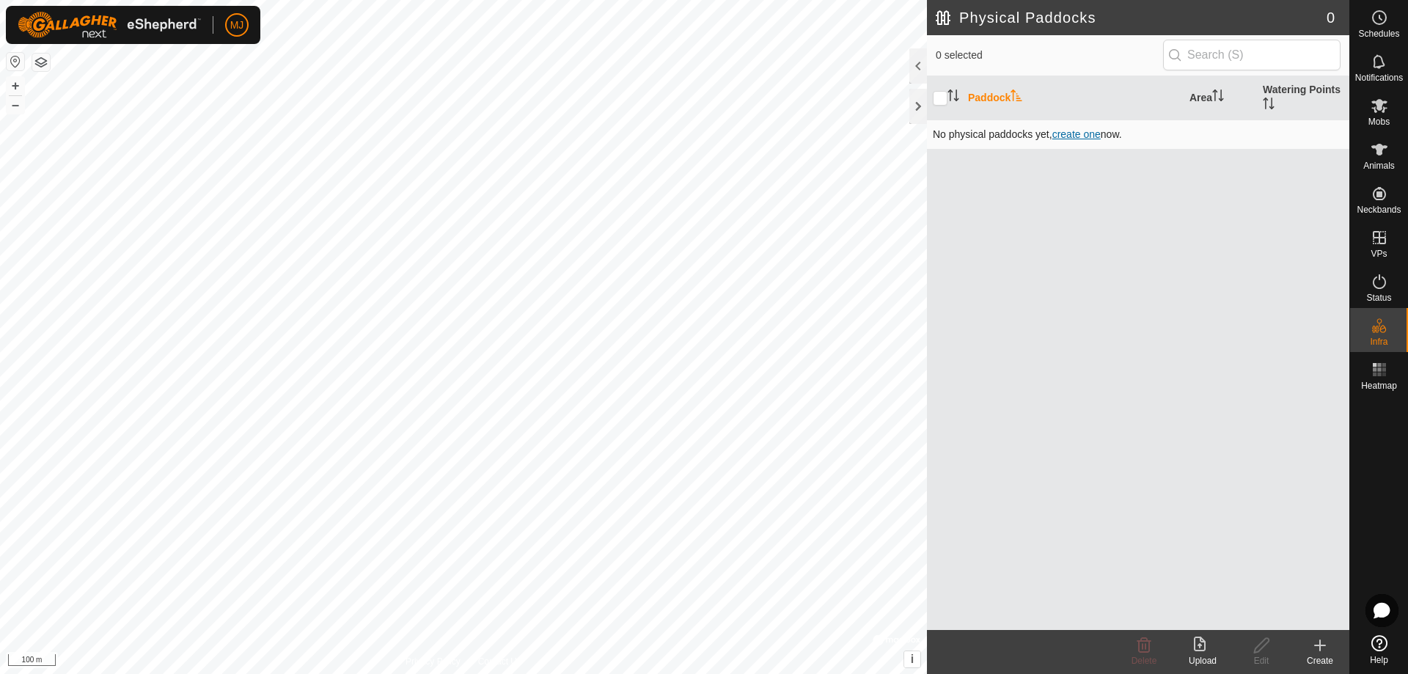
click at [1081, 134] on span "create one" at bounding box center [1076, 134] width 48 height 12
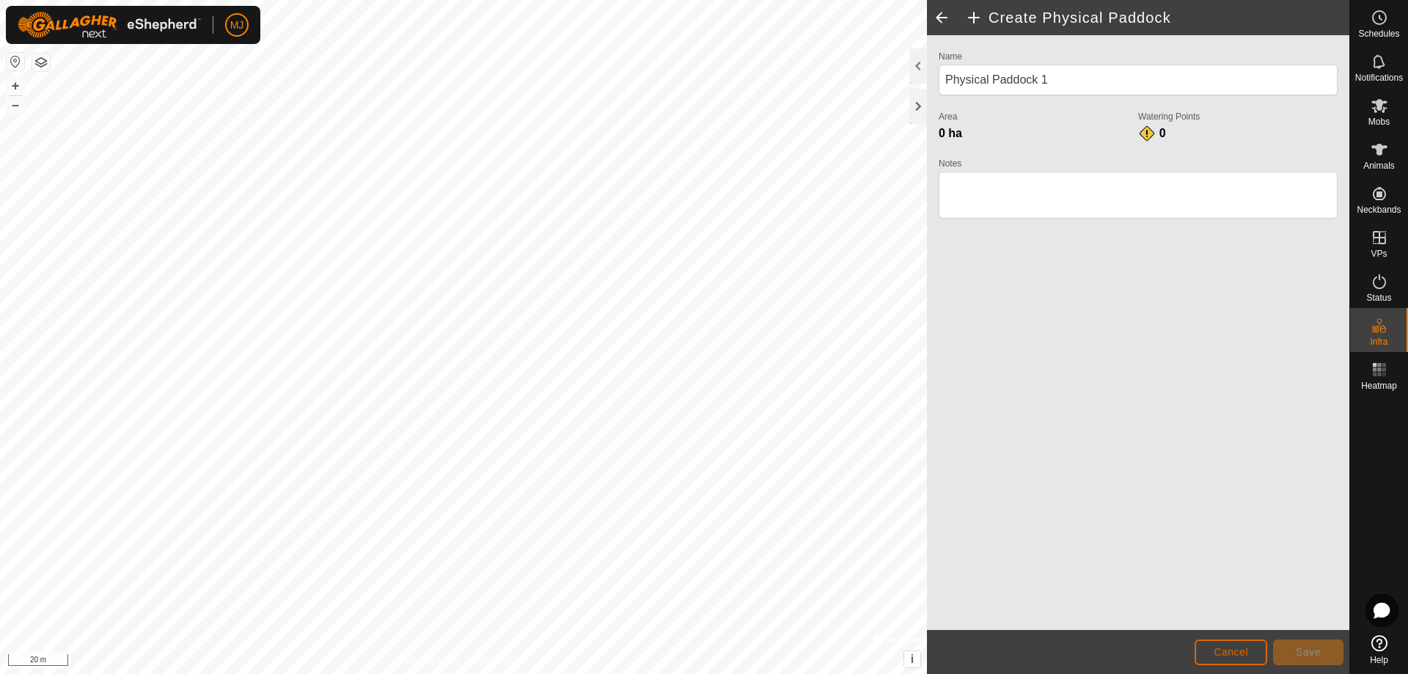
click at [1254, 649] on button "Cancel" at bounding box center [1230, 652] width 73 height 26
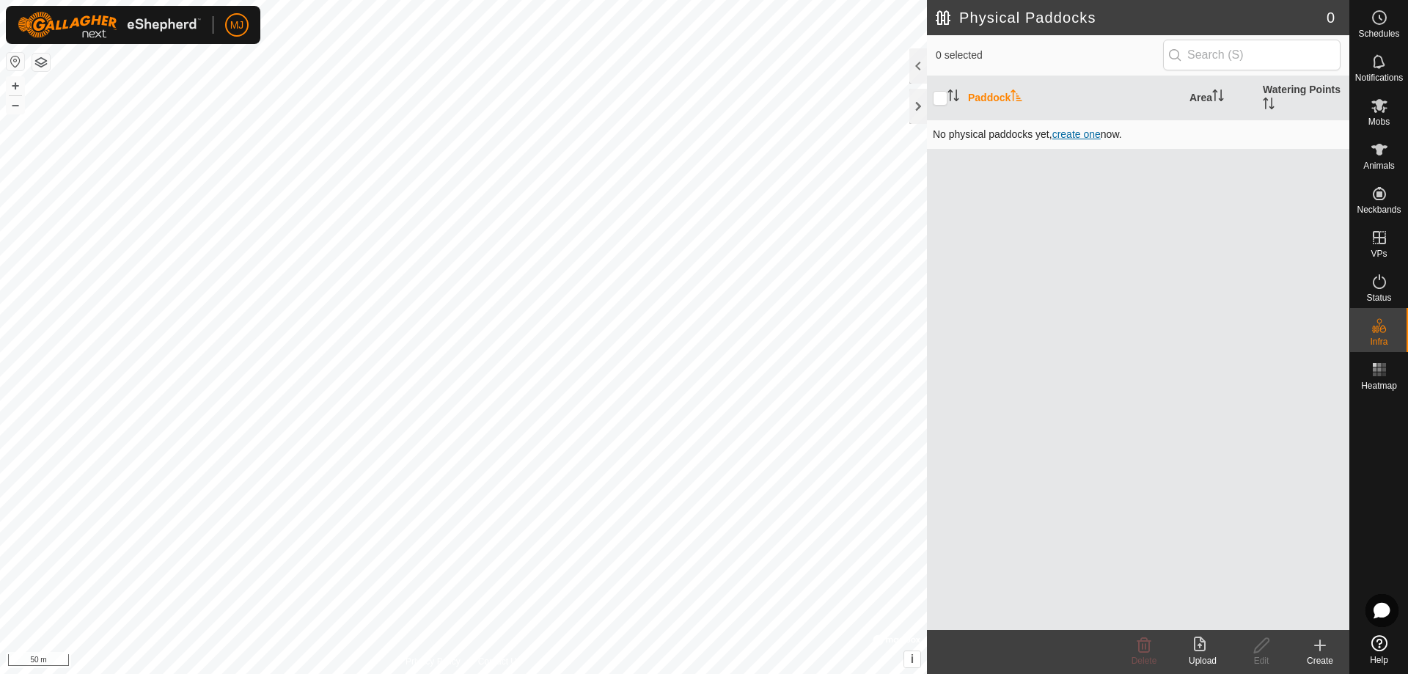
click at [1075, 132] on span "create one" at bounding box center [1076, 134] width 48 height 12
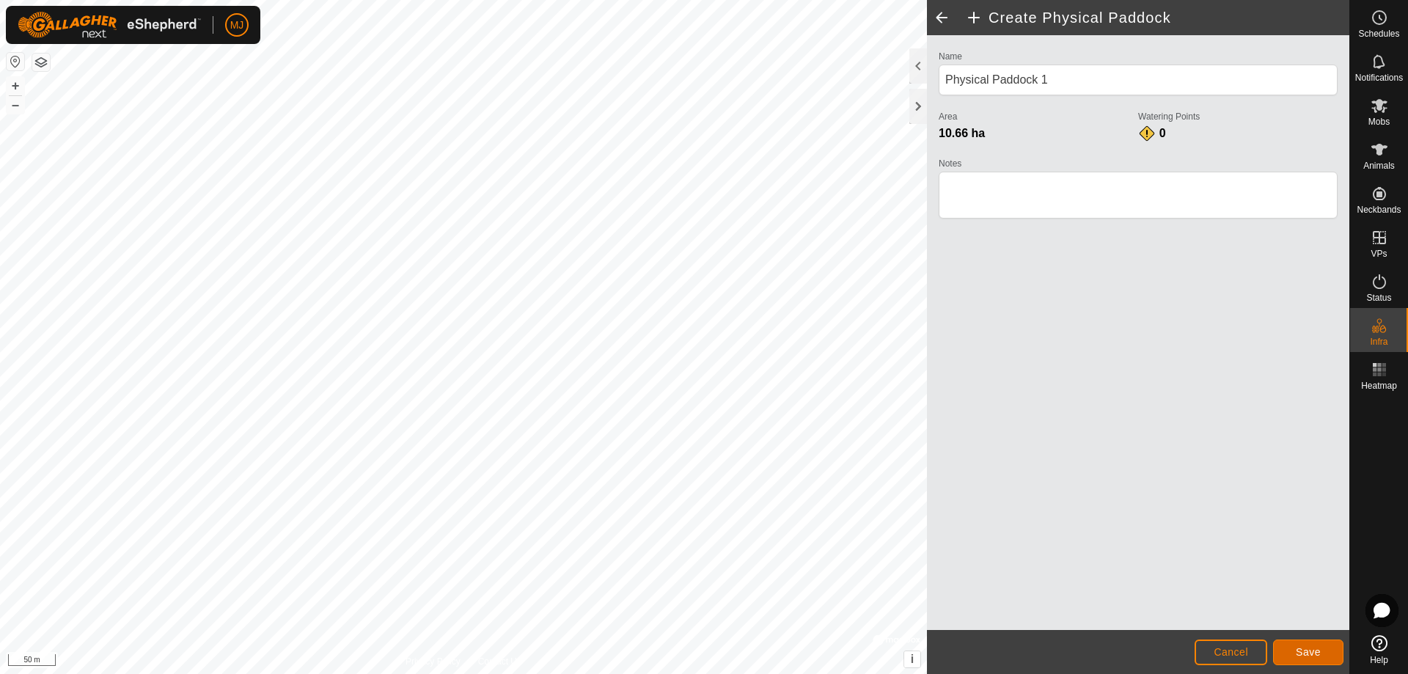
click at [1303, 651] on span "Save" at bounding box center [1308, 652] width 25 height 12
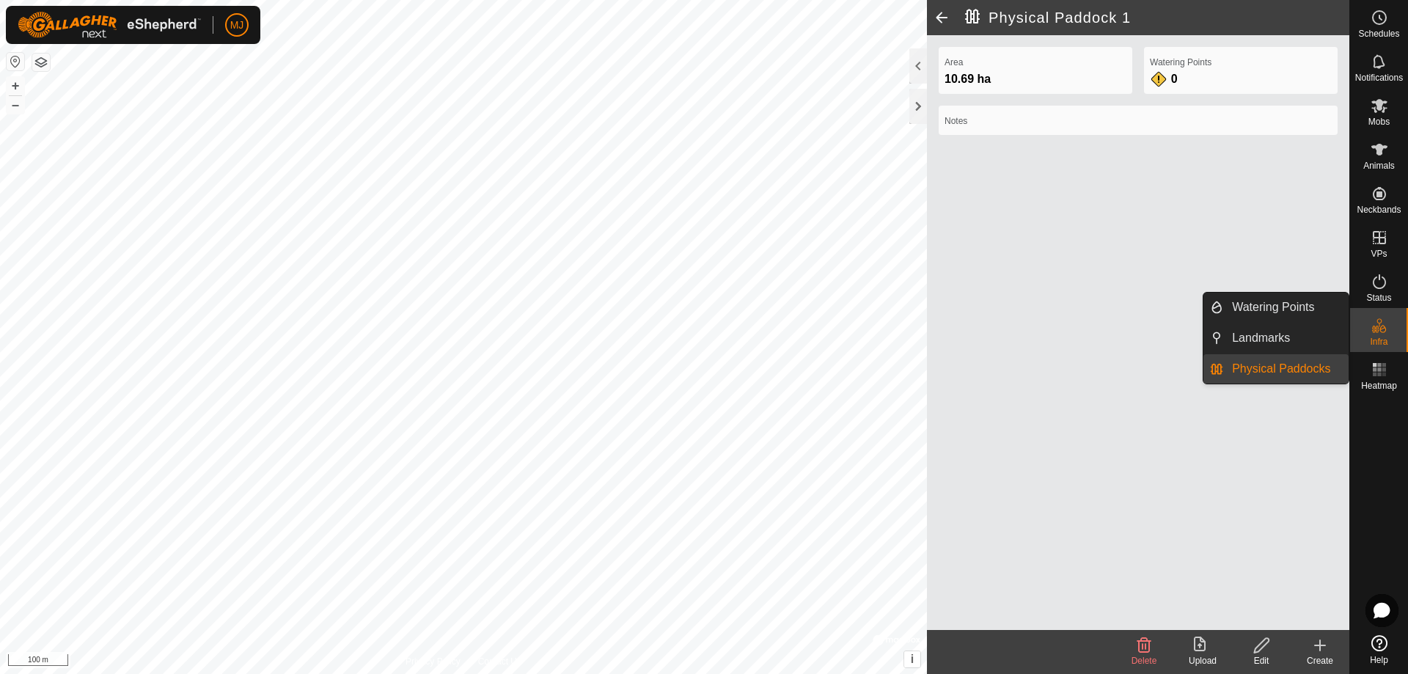
click at [1289, 369] on link "Physical Paddocks" at bounding box center [1285, 368] width 125 height 29
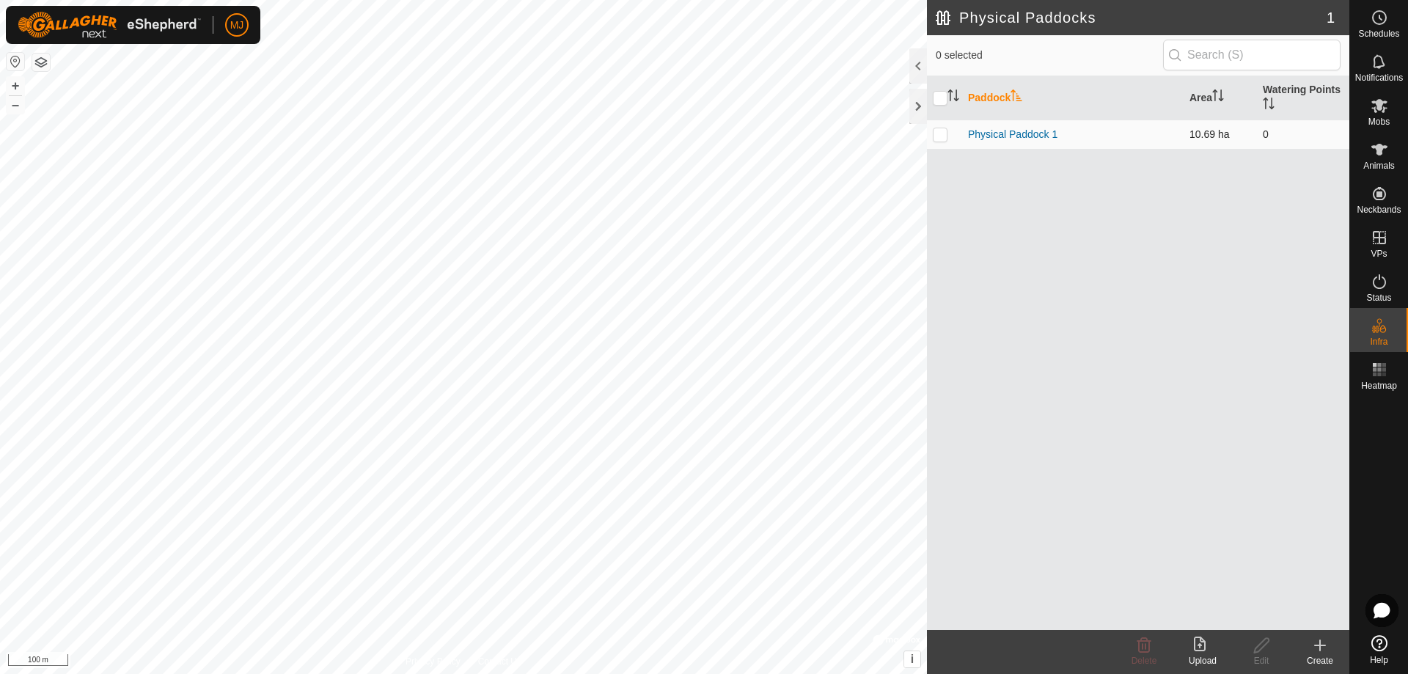
click at [941, 136] on p-checkbox at bounding box center [940, 134] width 15 height 12
checkbox input "true"
click at [1270, 647] on icon at bounding box center [1261, 645] width 18 height 18
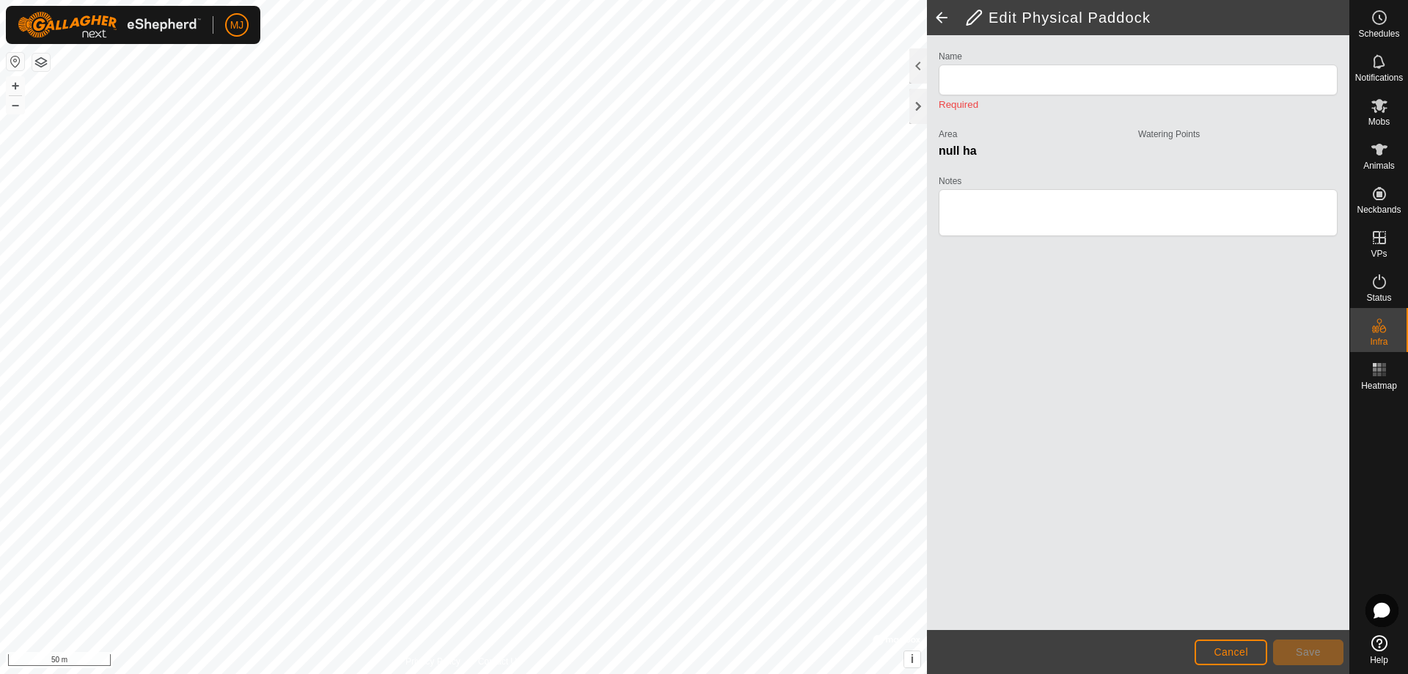
type input "Physical Paddock 1"
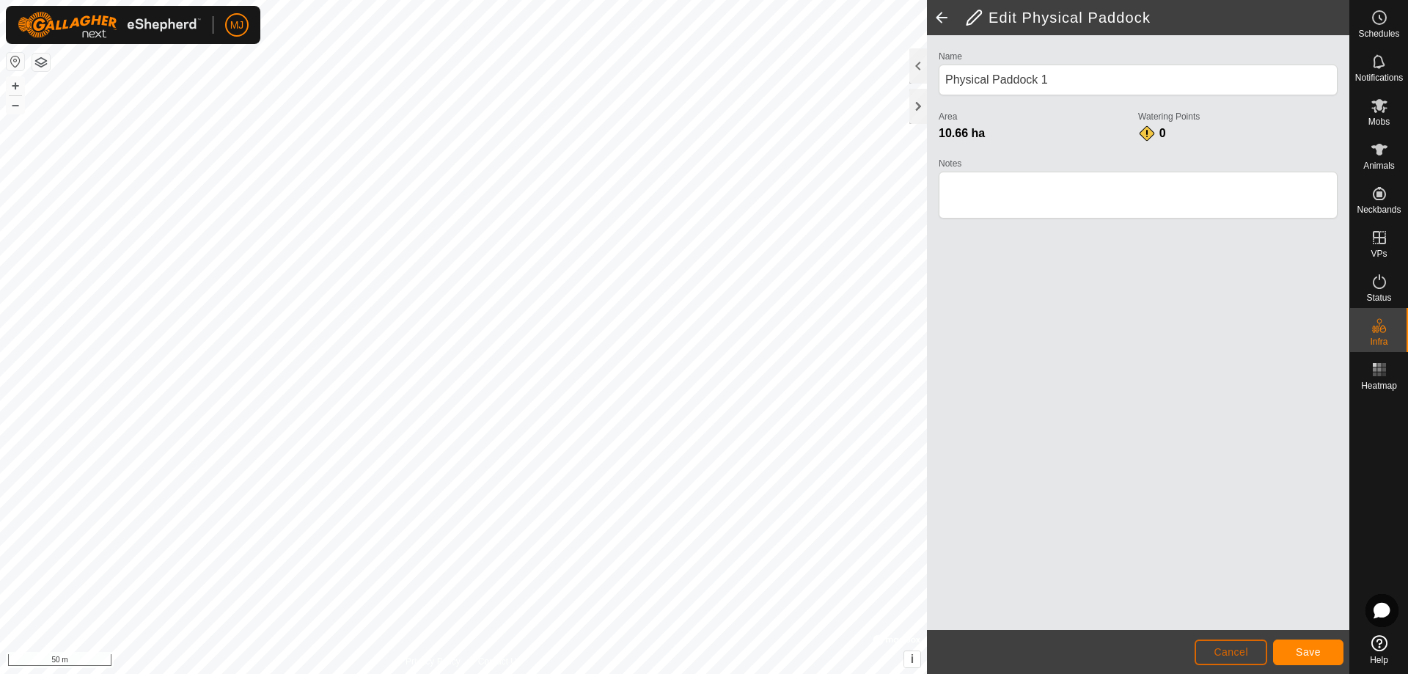
click at [1232, 659] on button "Cancel" at bounding box center [1230, 652] width 73 height 26
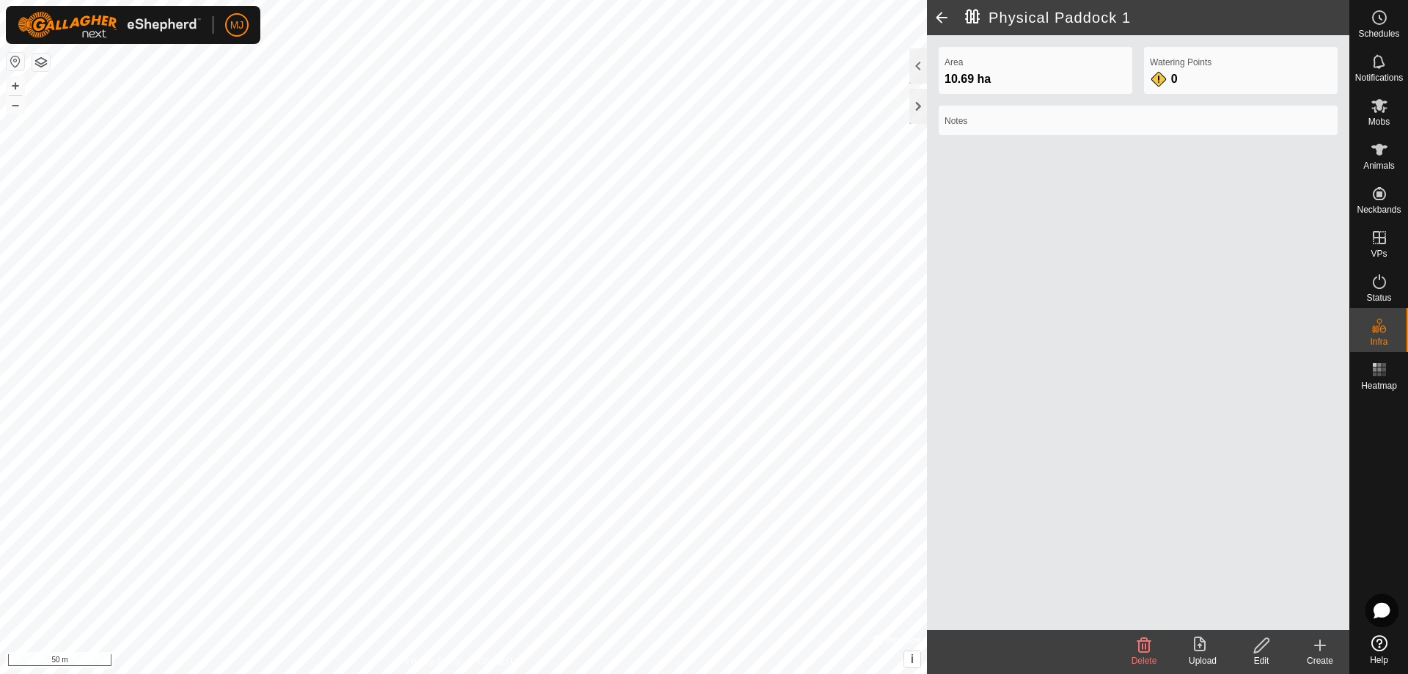
click at [1203, 646] on icon at bounding box center [1203, 645] width 18 height 18
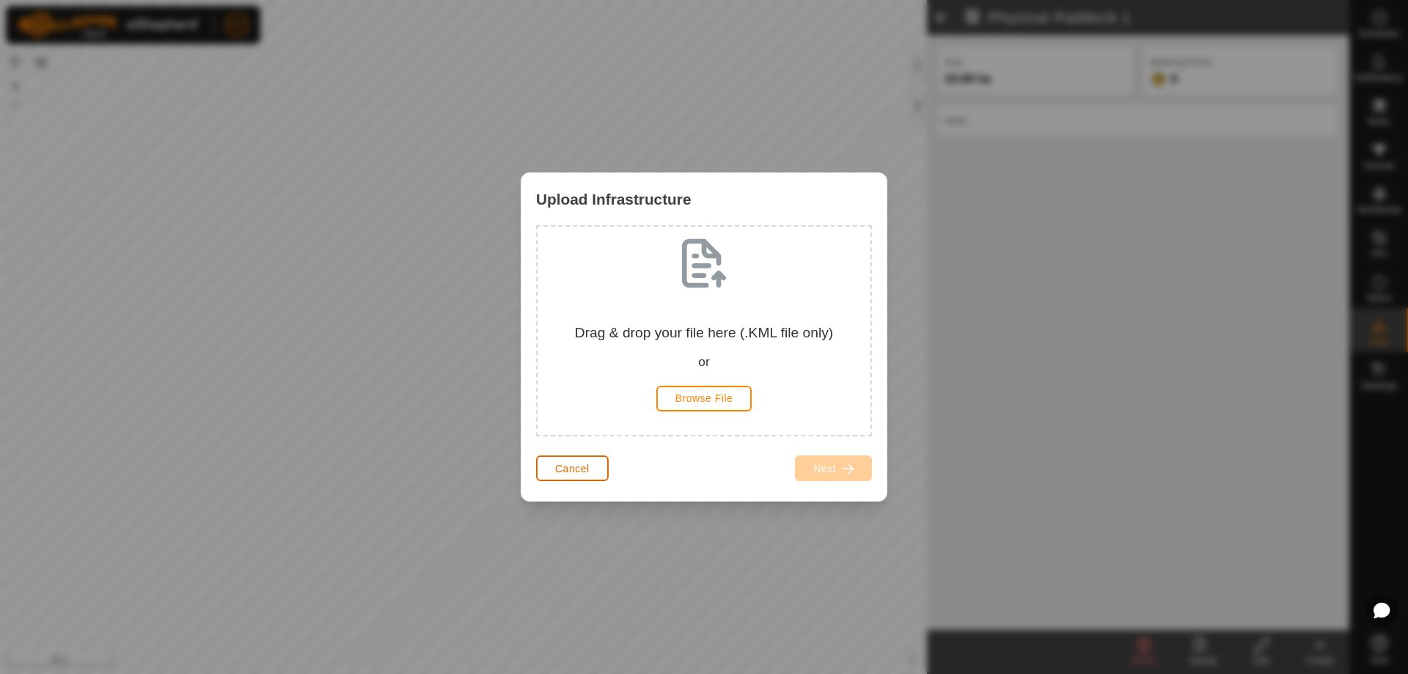
click at [563, 465] on span "Cancel" at bounding box center [572, 469] width 34 height 12
